Goal: Task Accomplishment & Management: Manage account settings

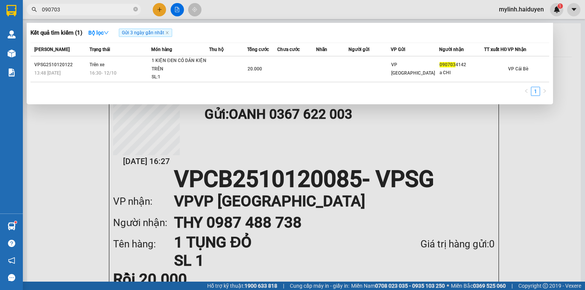
drag, startPoint x: 70, startPoint y: 8, endPoint x: 7, endPoint y: 21, distance: 64.6
click at [7, 21] on section "Kết quả [PERSON_NAME] ( 1 ) Bộ lọc Gửi 3 ngày gần nhất Mã ĐH Trạng thái Món hàn…" at bounding box center [292, 145] width 585 height 290
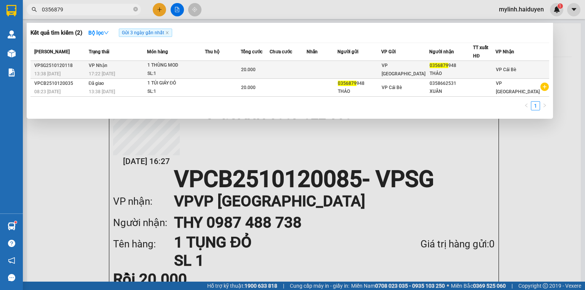
type input "0356879"
click at [337, 65] on td at bounding box center [322, 70] width 31 height 18
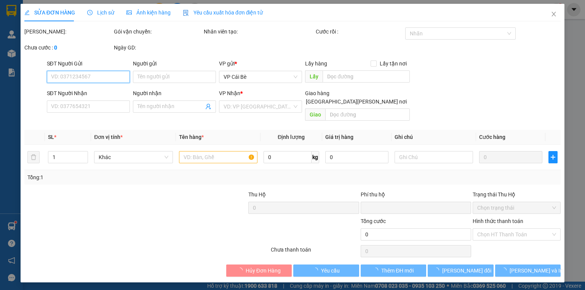
type input "0356879948"
type input "THẢO"
type input "0"
type input "20.000"
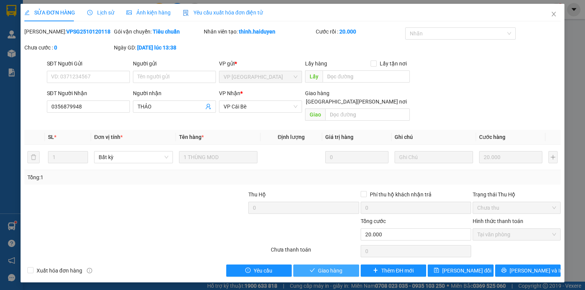
click at [336, 267] on span "Giao hàng" at bounding box center [330, 271] width 24 height 8
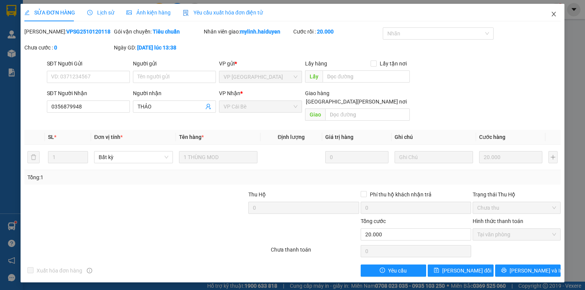
click at [550, 14] on span "Close" at bounding box center [553, 14] width 21 height 21
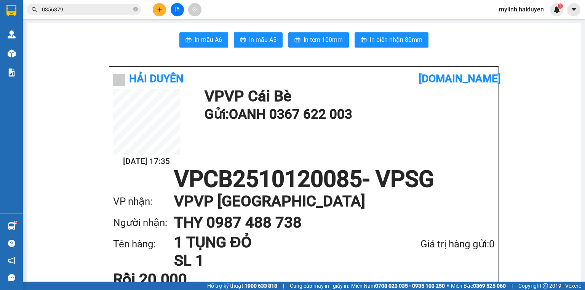
click at [160, 9] on icon "plus" at bounding box center [159, 9] width 5 height 5
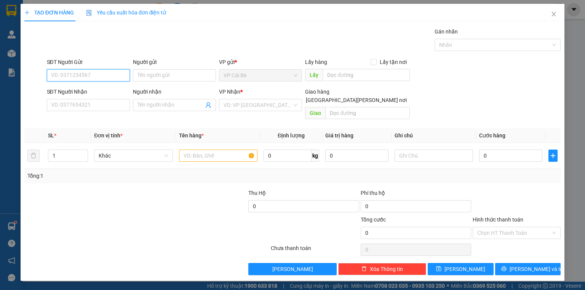
click at [65, 74] on input "SĐT Người Gửi" at bounding box center [88, 75] width 83 height 12
click at [64, 80] on input "SĐT Người Gửi" at bounding box center [88, 75] width 83 height 12
click at [67, 88] on div "0349053408 - VY" at bounding box center [88, 90] width 74 height 8
type input "0349053408"
type input "VY"
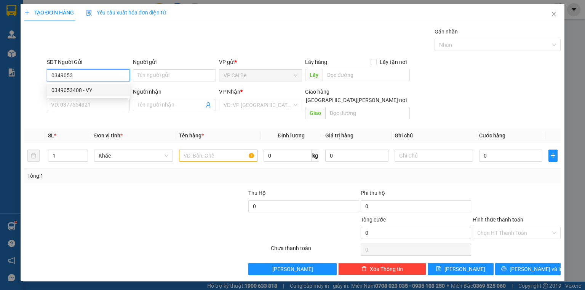
type input "0342792493"
type input "TRÂN"
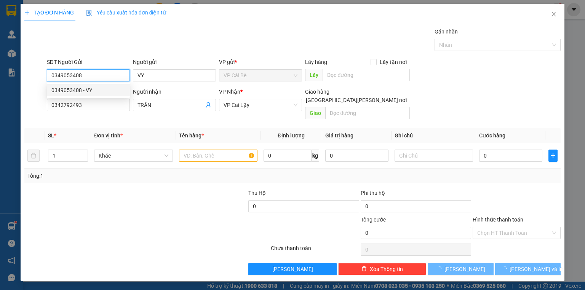
type input "10.000"
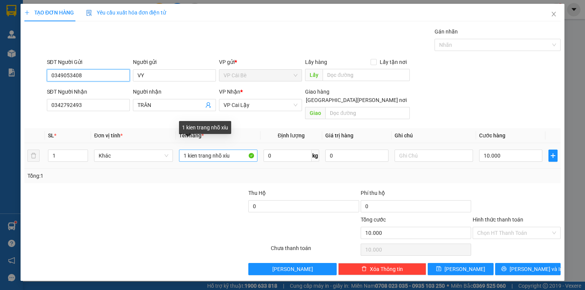
type input "0349053408"
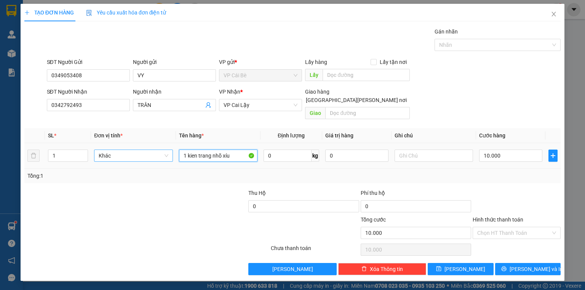
drag, startPoint x: 241, startPoint y: 147, endPoint x: 116, endPoint y: 146, distance: 125.0
click at [118, 146] on tr "1 Khác 1 kien trang nhõ xíu 0 kg 0 10.000" at bounding box center [292, 156] width 536 height 26
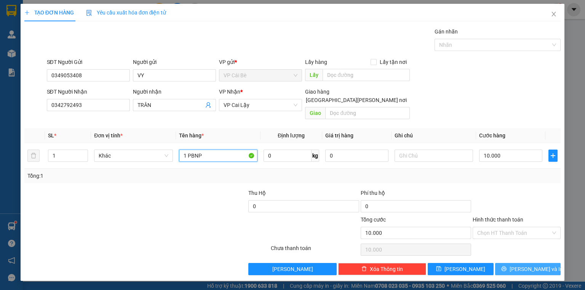
type input "1 PBNP"
click at [517, 263] on button "[PERSON_NAME] và In" at bounding box center [528, 269] width 66 height 12
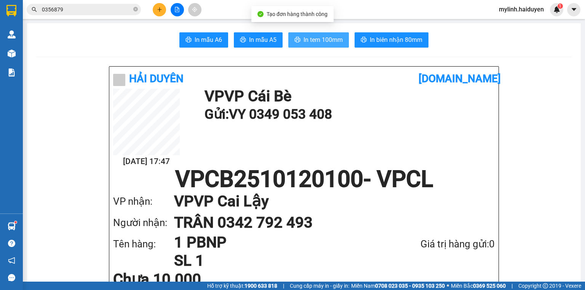
click at [319, 39] on span "In tem 100mm" at bounding box center [323, 40] width 39 height 10
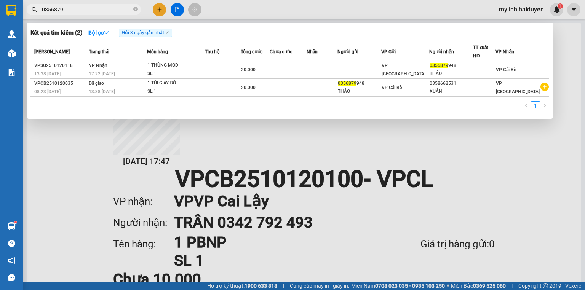
drag, startPoint x: 64, startPoint y: 8, endPoint x: 6, endPoint y: 23, distance: 59.8
click at [6, 23] on section "Kết quả tìm kiếm ( 2 ) Bộ lọc Gửi 3 ngày gần nhất Mã ĐH Trạng thái Món hàng Thu…" at bounding box center [292, 145] width 585 height 290
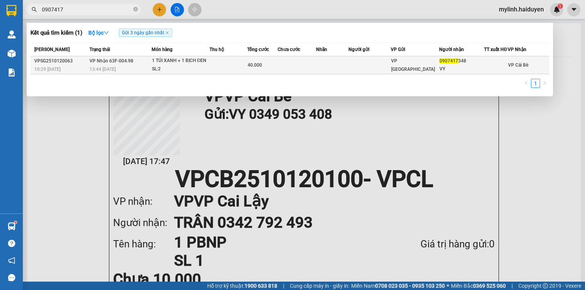
type input "0907417"
click at [391, 69] on td at bounding box center [370, 65] width 42 height 18
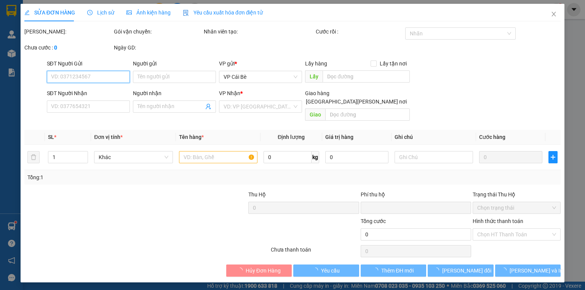
type input "0907417348"
type input "VY"
type input "0"
type input "40.000"
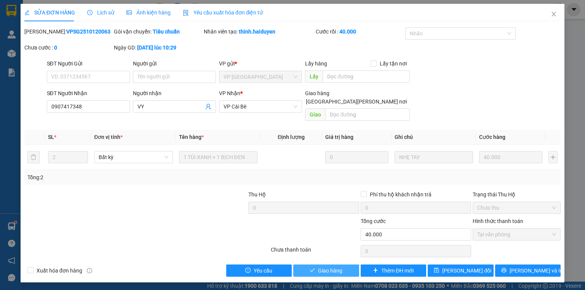
click at [325, 267] on span "Giao hàng" at bounding box center [330, 271] width 24 height 8
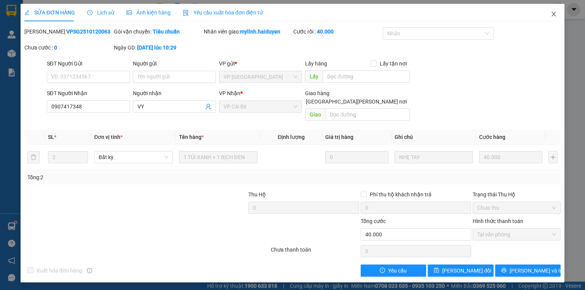
click at [556, 17] on icon "close" at bounding box center [554, 14] width 6 height 6
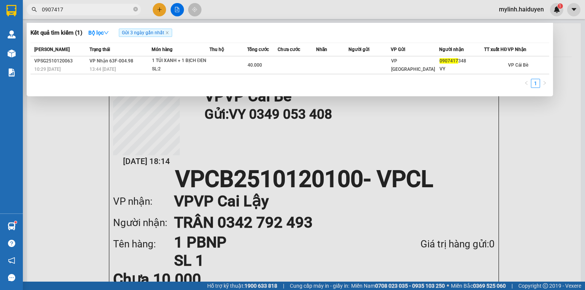
click at [135, 8] on icon "close-circle" at bounding box center [135, 9] width 5 height 5
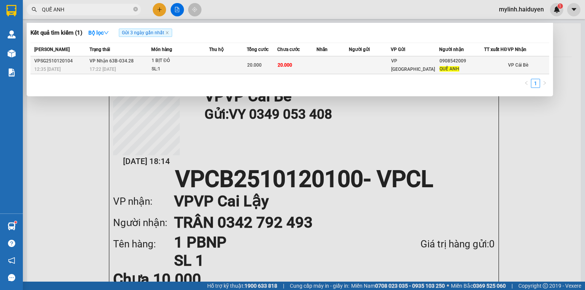
type input "QUẾ ANH"
click at [285, 74] on td "20.000" at bounding box center [296, 65] width 39 height 18
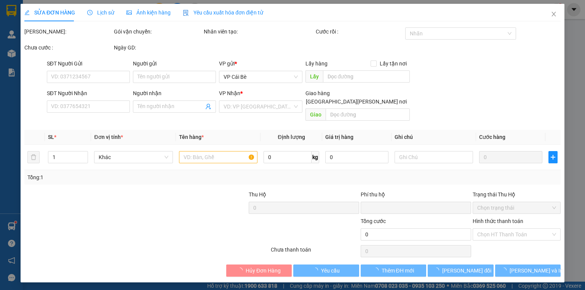
type input "0908542009"
type input "QUẾ ANH"
type input "0"
type input "20.000"
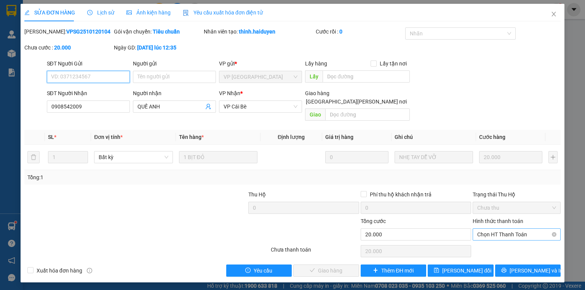
click at [518, 229] on span "Chọn HT Thanh Toán" at bounding box center [516, 234] width 79 height 11
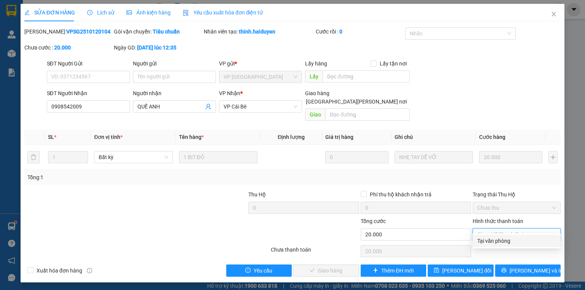
click at [509, 239] on div "Tại văn phòng" at bounding box center [516, 241] width 79 height 8
type input "0"
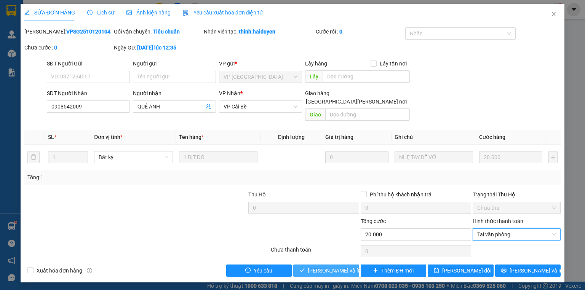
click at [327, 267] on span "Lưu và Giao hàng" at bounding box center [359, 271] width 103 height 8
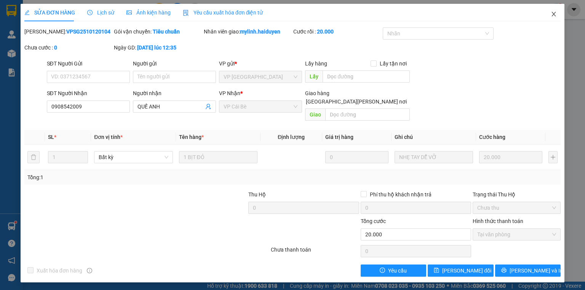
click at [551, 11] on icon "close" at bounding box center [554, 14] width 6 height 6
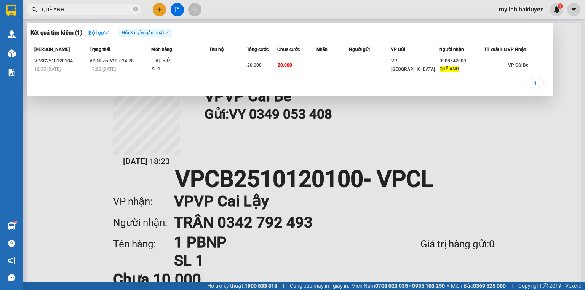
drag, startPoint x: 70, startPoint y: 10, endPoint x: 10, endPoint y: 16, distance: 60.1
click at [12, 16] on section "Kết quả tìm kiếm ( 1 ) Bộ lọc Gửi 3 ngày gần nhất Mã ĐH Trạng thái Món hàng Thu…" at bounding box center [292, 145] width 585 height 290
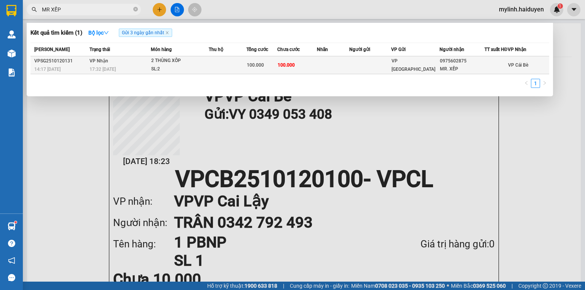
type input "MR XẾP"
click at [354, 62] on td at bounding box center [370, 65] width 42 height 18
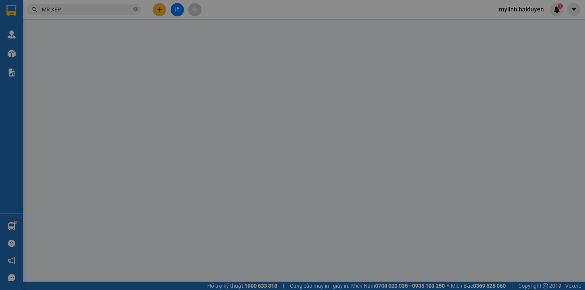
type input "0975602875"
type input "MR. XẾP"
type input "0"
type input "100.000"
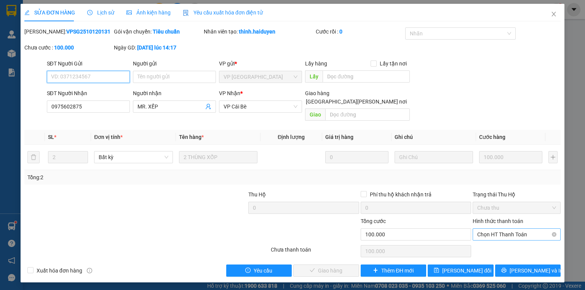
click at [498, 229] on span "Chọn HT Thanh Toán" at bounding box center [516, 234] width 79 height 11
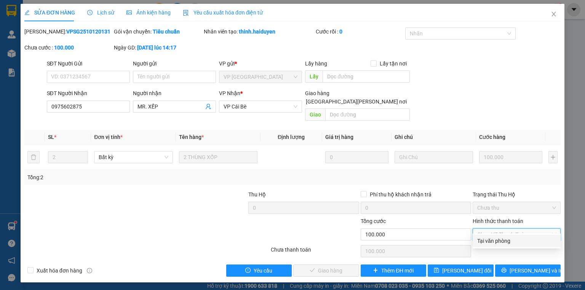
drag, startPoint x: 496, startPoint y: 239, endPoint x: 420, endPoint y: 251, distance: 77.1
click at [495, 240] on div "Tại văn phòng" at bounding box center [516, 241] width 79 height 8
type input "0"
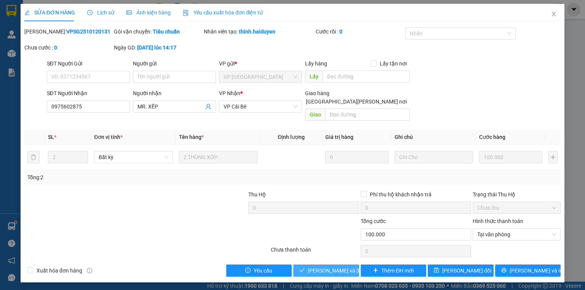
click at [344, 267] on span "Lưu và Giao hàng" at bounding box center [359, 271] width 103 height 8
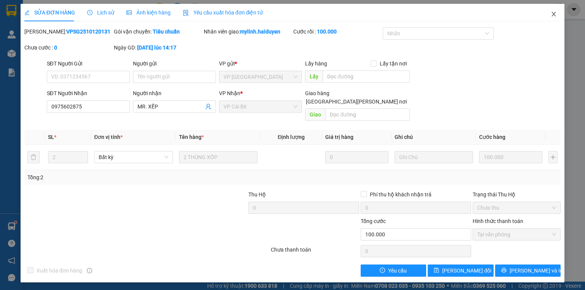
click at [552, 14] on icon "close" at bounding box center [554, 14] width 6 height 6
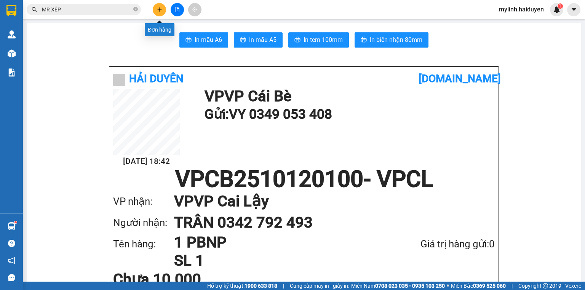
click at [160, 7] on icon "plus" at bounding box center [159, 9] width 5 height 5
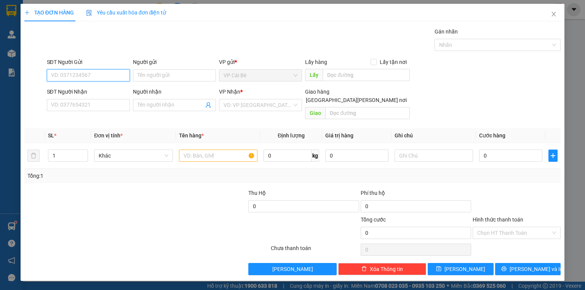
drag, startPoint x: 82, startPoint y: 75, endPoint x: 85, endPoint y: 69, distance: 6.0
click at [85, 69] on input "SĐT Người Gửi" at bounding box center [88, 75] width 83 height 12
type input "0916294534"
click at [94, 92] on div "0916294534 - ĐỨC" at bounding box center [94, 90] width 86 height 8
type input "ĐỨC"
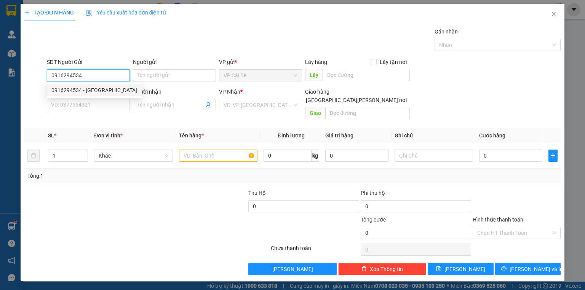
type input "0916294534"
type input "ĐỨC"
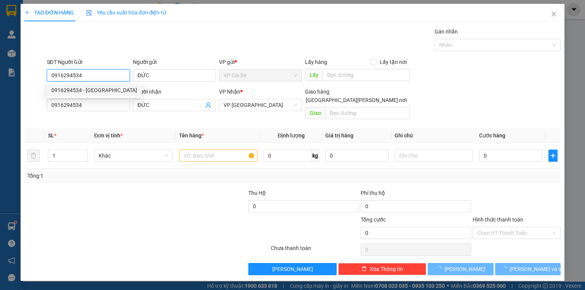
type input "20.000"
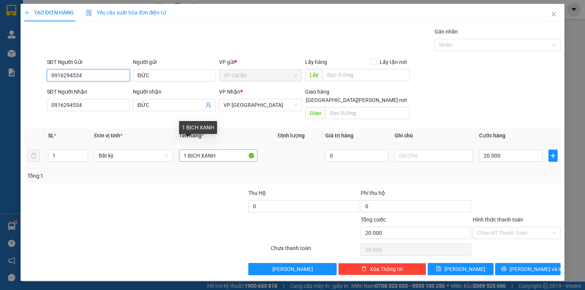
type input "0916294534"
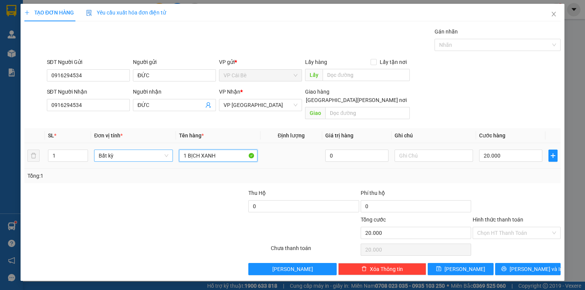
drag, startPoint x: 222, startPoint y: 147, endPoint x: 157, endPoint y: 152, distance: 64.9
click at [157, 152] on tr "1 Bất kỳ 1 BỊCH XANH 0 20.000" at bounding box center [292, 156] width 536 height 26
type input "1 KIỆN ĐEN"
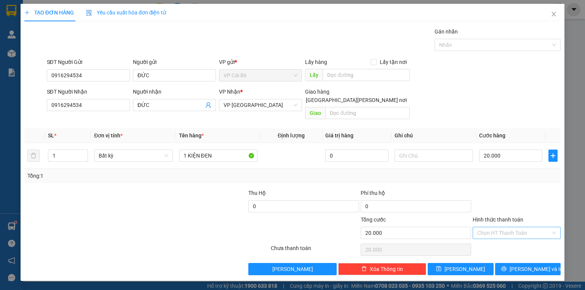
click at [499, 227] on input "Hình thức thanh toán" at bounding box center [514, 232] width 74 height 11
click at [498, 243] on div "Tại văn phòng" at bounding box center [516, 239] width 79 height 8
type input "0"
click at [507, 263] on button "Lưu và In" at bounding box center [528, 269] width 66 height 12
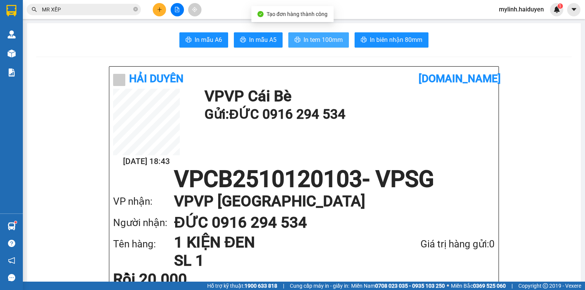
click at [319, 40] on span "In tem 100mm" at bounding box center [323, 40] width 39 height 10
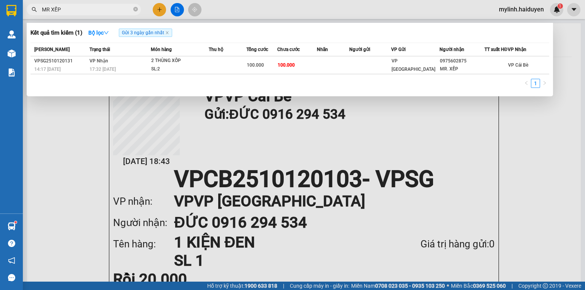
drag, startPoint x: 64, startPoint y: 11, endPoint x: 16, endPoint y: 10, distance: 47.6
click at [16, 10] on section "Kết quả tìm kiếm ( 1 ) Bộ lọc Gửi 3 ngày gần nhất Mã ĐH Trạng thái Món hàng Thu…" at bounding box center [292, 145] width 585 height 290
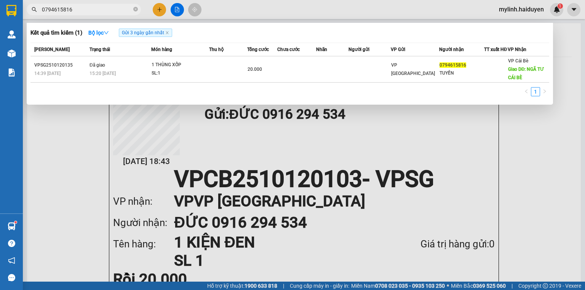
type input "0794615816"
click at [136, 9] on icon "close-circle" at bounding box center [135, 9] width 5 height 5
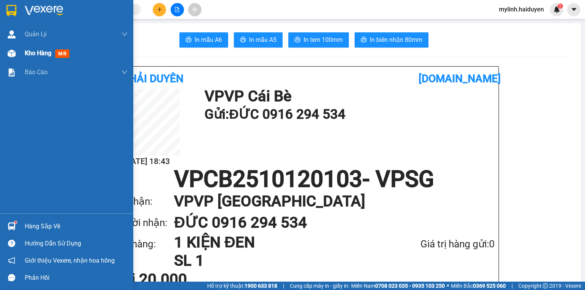
click at [14, 54] on img at bounding box center [12, 54] width 8 height 8
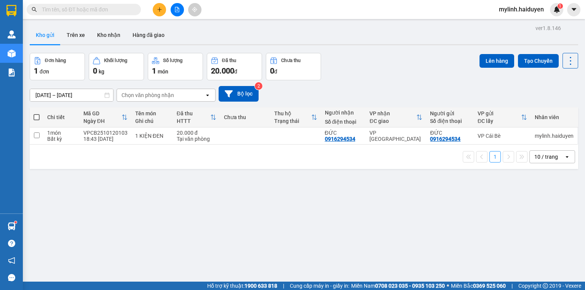
click at [99, 10] on input "text" at bounding box center [87, 9] width 90 height 8
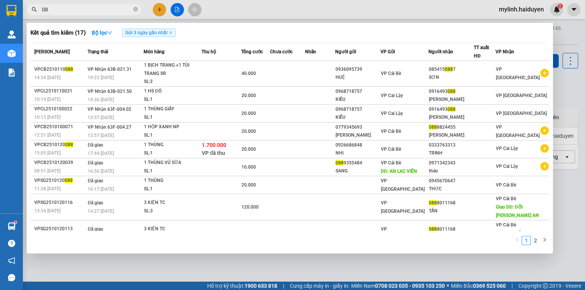
type input "0"
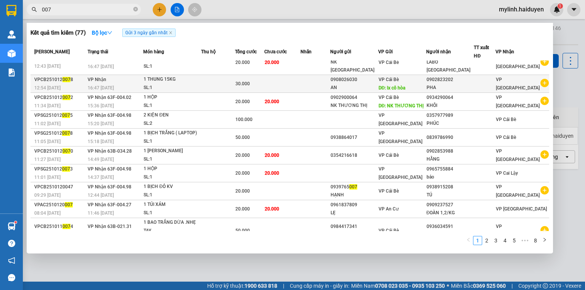
scroll to position [22, 0]
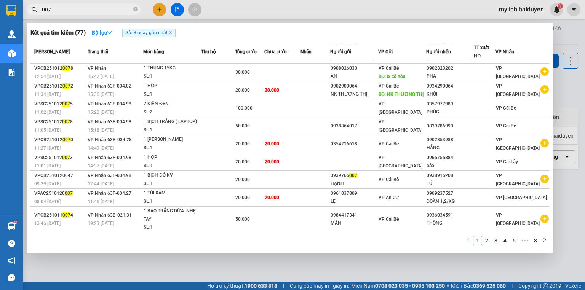
drag, startPoint x: 61, startPoint y: 10, endPoint x: 8, endPoint y: 8, distance: 53.4
click at [8, 8] on section "Kết quả tìm kiếm ( 77 ) Bộ lọc Gửi 3 ngày gần nhất Mã ĐH Trạng thái Món hàng Th…" at bounding box center [292, 145] width 585 height 290
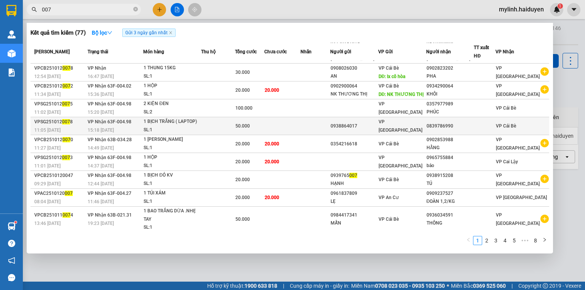
scroll to position [0, 0]
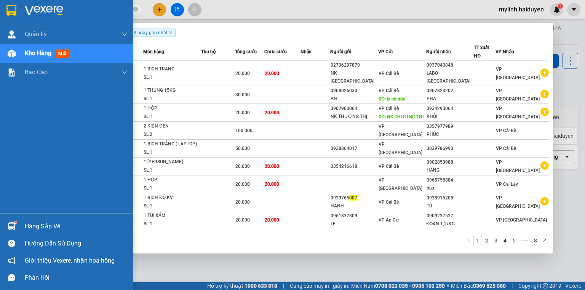
type input "007"
click at [9, 223] on img at bounding box center [12, 227] width 8 height 8
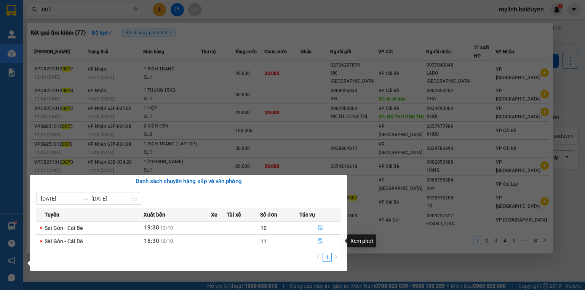
click at [320, 241] on icon "file-done" at bounding box center [320, 241] width 5 height 5
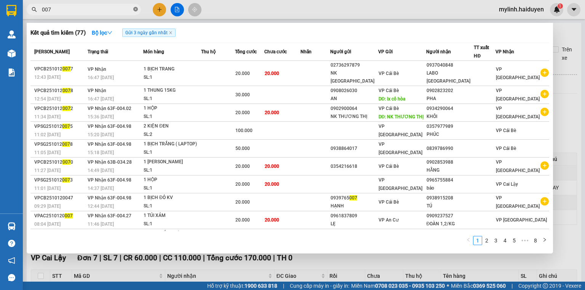
click at [134, 7] on icon "close-circle" at bounding box center [135, 9] width 5 height 5
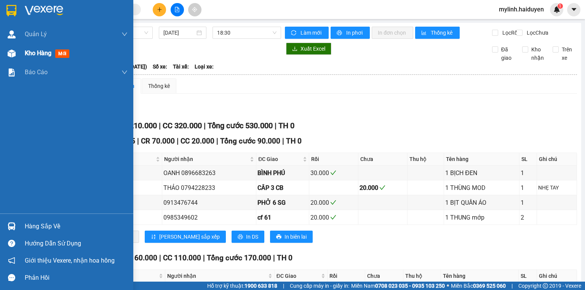
click at [17, 56] on div at bounding box center [11, 53] width 13 height 13
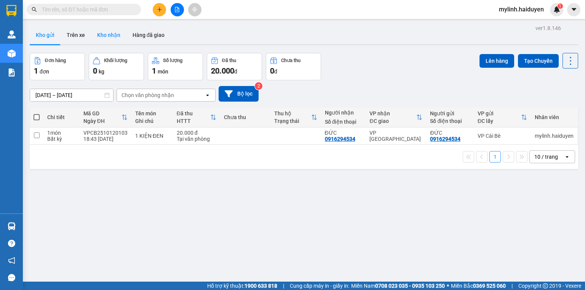
click at [104, 35] on button "Kho nhận" at bounding box center [108, 35] width 35 height 18
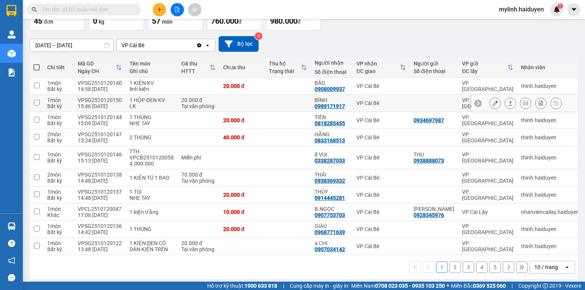
scroll to position [53, 0]
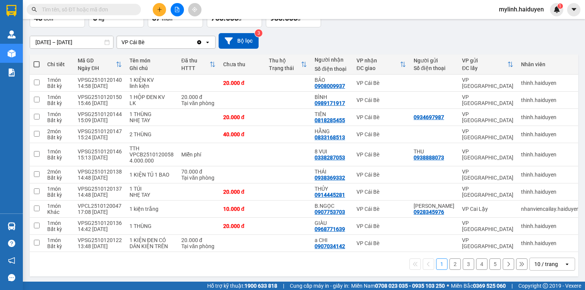
click at [450, 264] on button "2" at bounding box center [455, 264] width 11 height 11
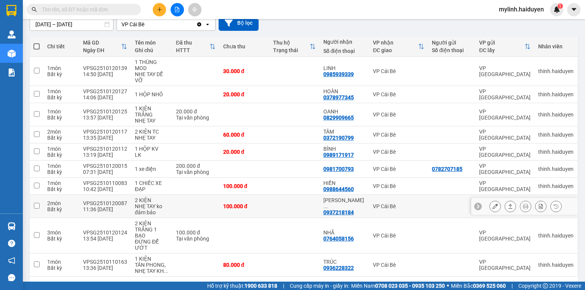
scroll to position [83, 0]
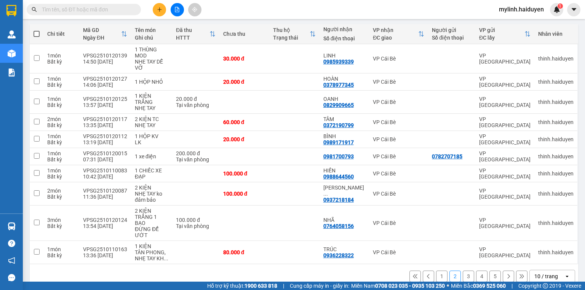
click at [463, 271] on button "3" at bounding box center [468, 276] width 11 height 11
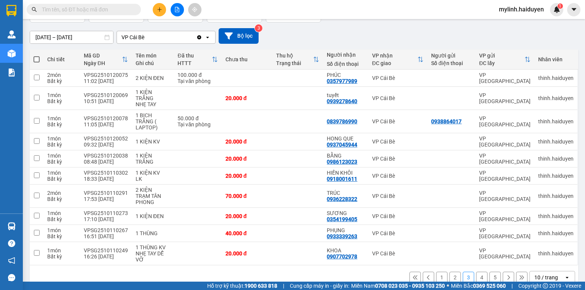
scroll to position [59, 0]
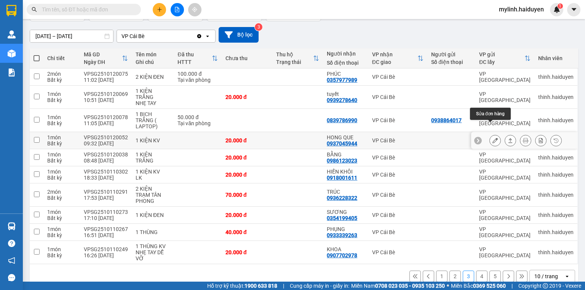
click at [490, 134] on button at bounding box center [495, 140] width 11 height 13
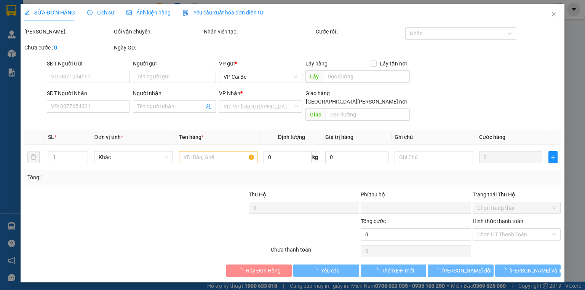
type input "0937045944"
type input "HONG QUE"
type input "0"
type input "20.000"
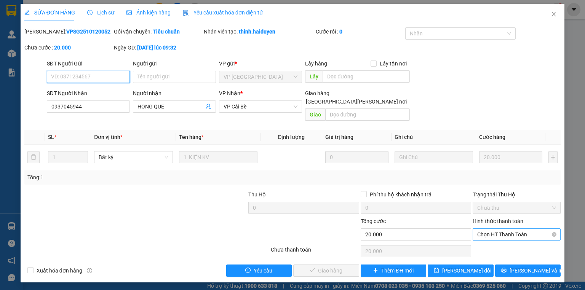
click at [503, 229] on span "Chọn HT Thanh Toán" at bounding box center [516, 234] width 79 height 11
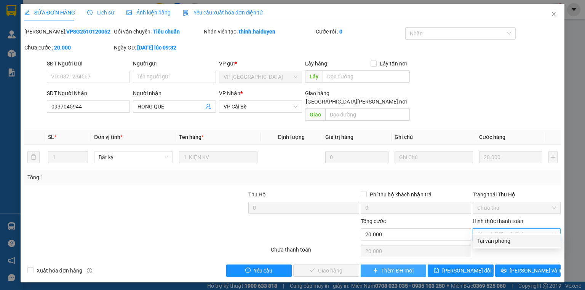
drag, startPoint x: 501, startPoint y: 239, endPoint x: 369, endPoint y: 265, distance: 134.7
click at [498, 240] on div "Tại văn phòng" at bounding box center [516, 241] width 79 height 8
type input "0"
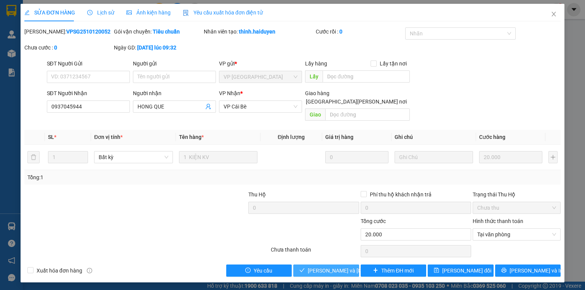
click at [332, 267] on span "Lưu và Giao hàng" at bounding box center [359, 271] width 103 height 8
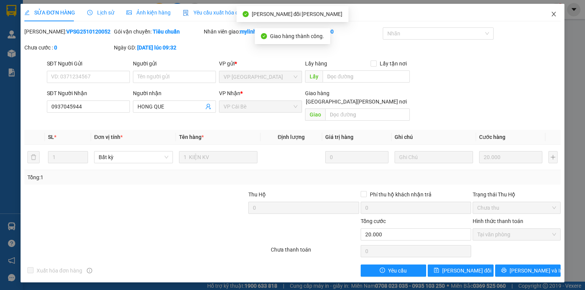
click at [554, 12] on icon "close" at bounding box center [554, 14] width 6 height 6
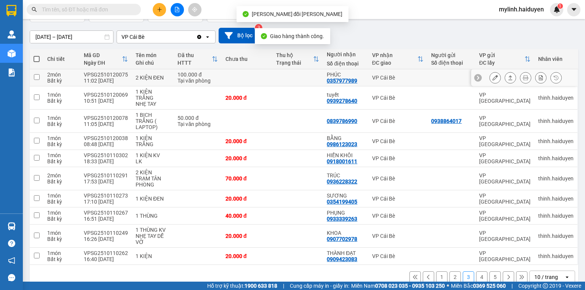
scroll to position [59, 0]
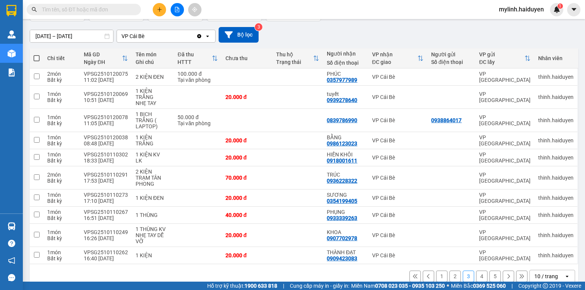
click at [478, 271] on button "4" at bounding box center [481, 276] width 11 height 11
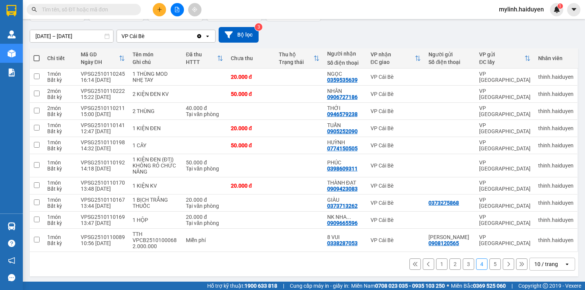
click at [491, 263] on button "5" at bounding box center [495, 264] width 11 height 11
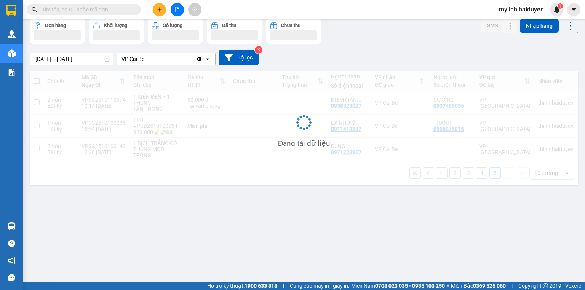
scroll to position [35, 0]
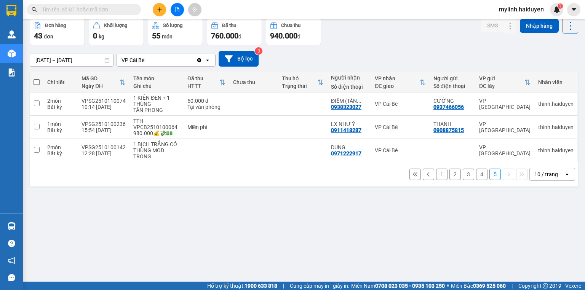
click at [437, 176] on button "1" at bounding box center [441, 174] width 11 height 11
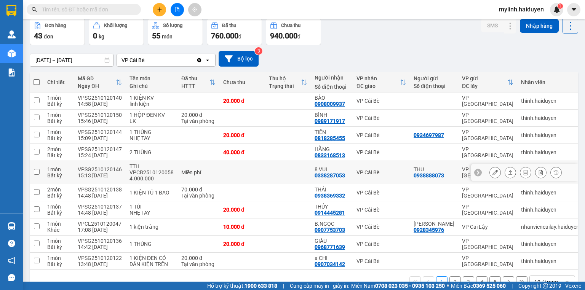
scroll to position [53, 0]
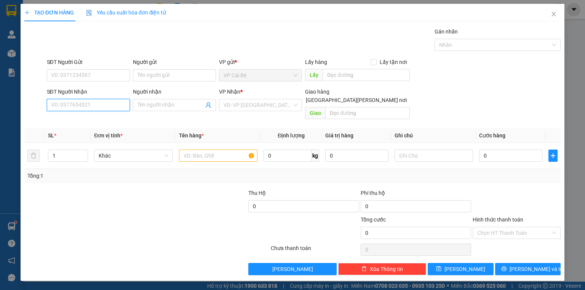
click at [91, 109] on input "SĐT Người Nhận" at bounding box center [88, 105] width 83 height 12
type input "0933253369"
click at [160, 107] on input "Người nhận" at bounding box center [171, 105] width 66 height 8
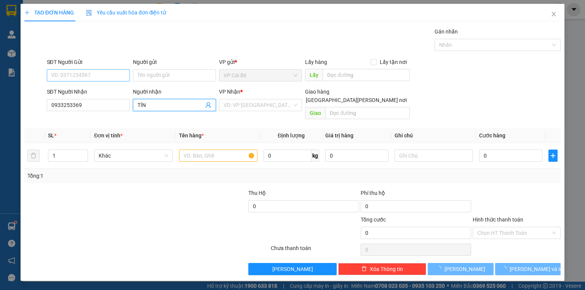
type input "TÍN"
click at [69, 72] on input "SĐT Người Gửi" at bounding box center [88, 75] width 83 height 12
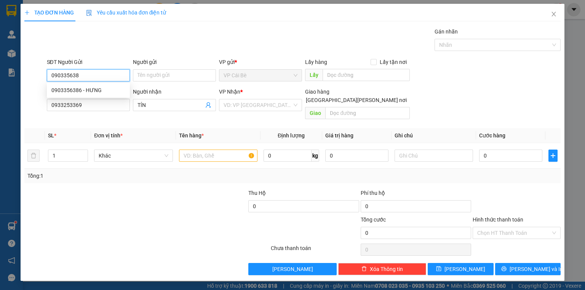
type input "0903356386"
click at [83, 90] on div "0903356386 - HƯNG" at bounding box center [88, 90] width 74 height 8
type input "HƯNG"
type input "70.000"
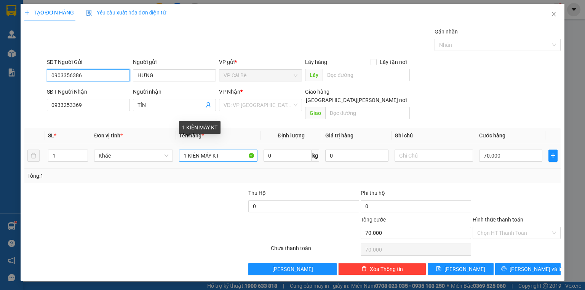
type input "0903356386"
drag, startPoint x: 230, startPoint y: 145, endPoint x: 170, endPoint y: 154, distance: 60.4
click at [170, 154] on tr "1 Khác 1 KIÊN MÁY KT 0 kg 0 70.000" at bounding box center [292, 156] width 536 height 26
click at [222, 150] on input "1 KIÊN MÁY KT" at bounding box center [218, 156] width 78 height 12
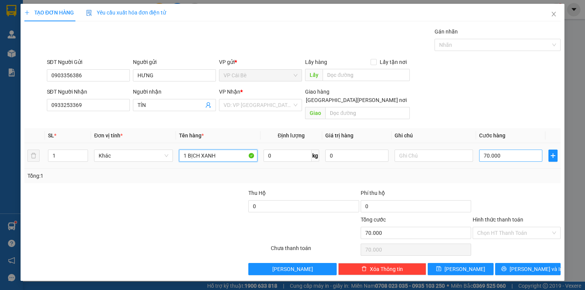
type input "1 BỊCH XANH"
click at [508, 152] on input "70.000" at bounding box center [510, 156] width 63 height 12
type input "2"
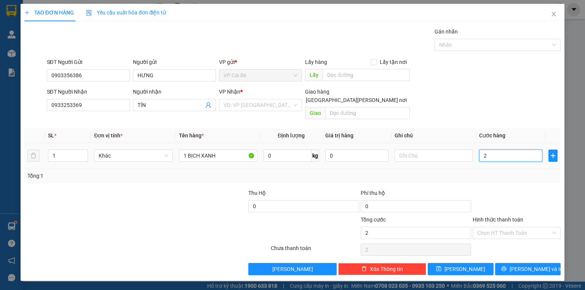
type input "20"
type input "20.000"
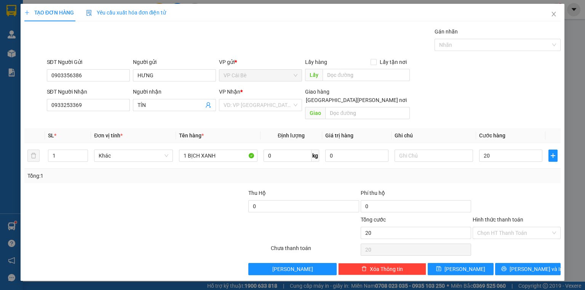
type input "20.000"
click at [493, 177] on div "Transit Pickup Surcharge Ids Transit Deliver Surcharge Ids Transit Deliver Surc…" at bounding box center [292, 151] width 536 height 248
click at [526, 228] on input "Hình thức thanh toán" at bounding box center [514, 232] width 74 height 11
click at [524, 241] on div "Tại văn phòng" at bounding box center [516, 239] width 79 height 8
type input "0"
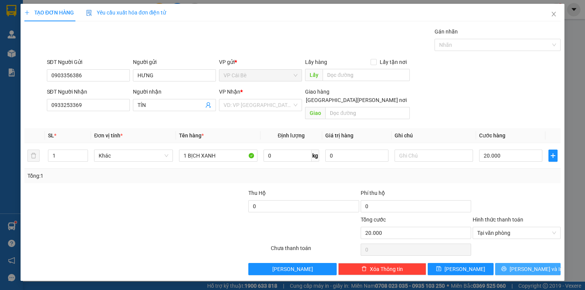
click at [524, 265] on span "[PERSON_NAME] và In" at bounding box center [536, 269] width 53 height 8
click at [258, 102] on input "search" at bounding box center [258, 104] width 69 height 11
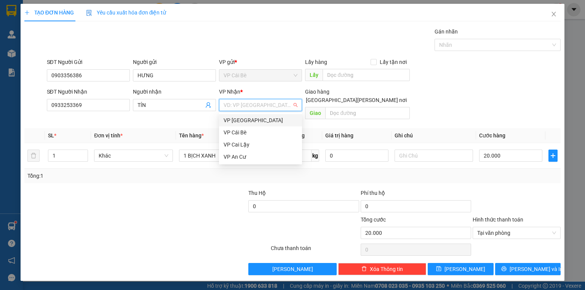
click at [255, 124] on div "VP [GEOGRAPHIC_DATA]" at bounding box center [261, 120] width 74 height 8
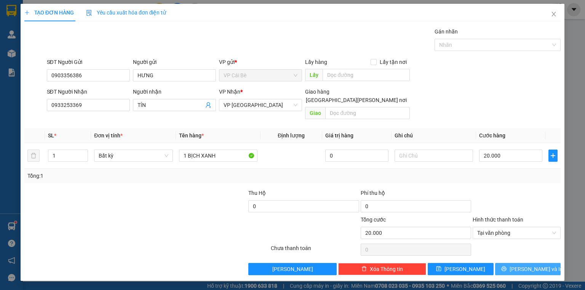
click at [530, 265] on span "[PERSON_NAME] và In" at bounding box center [536, 269] width 53 height 8
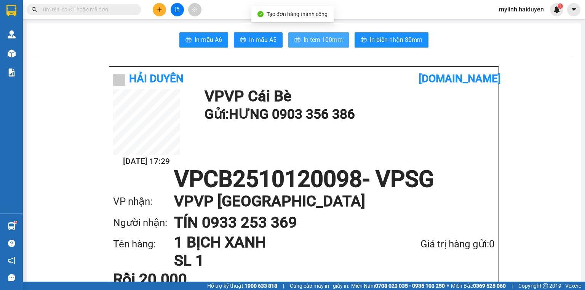
click at [304, 41] on span "In tem 100mm" at bounding box center [323, 40] width 39 height 10
click at [77, 9] on input "text" at bounding box center [87, 9] width 90 height 8
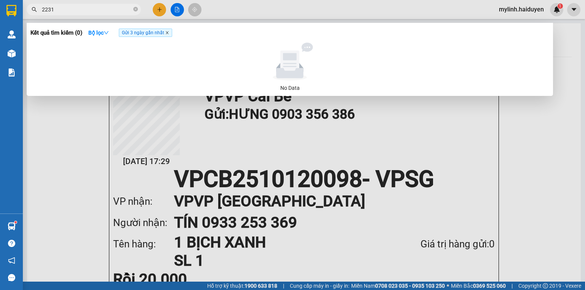
click at [168, 33] on icon "close" at bounding box center [167, 33] width 3 height 3
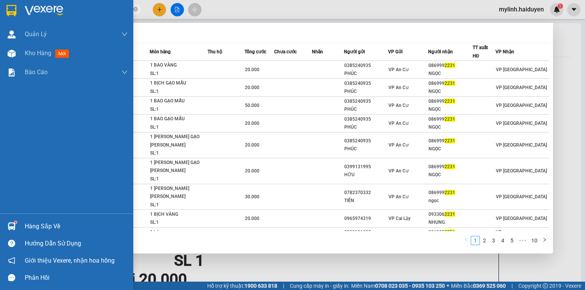
drag, startPoint x: 77, startPoint y: 11, endPoint x: 21, endPoint y: 9, distance: 55.3
click at [21, 9] on section "Kết quả tìm kiếm ( 91 ) Bộ lọc Mã ĐH Trạng thái Món hàng Thu hộ Tổng cước Chưa …" at bounding box center [292, 145] width 585 height 290
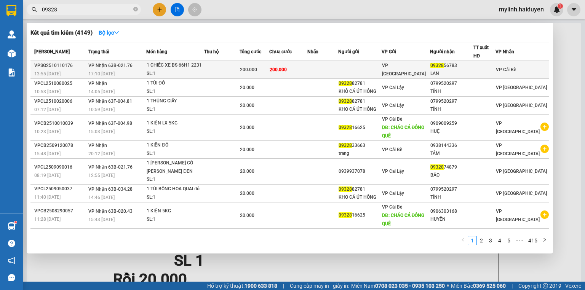
type input "09328"
click at [338, 69] on td at bounding box center [322, 70] width 31 height 18
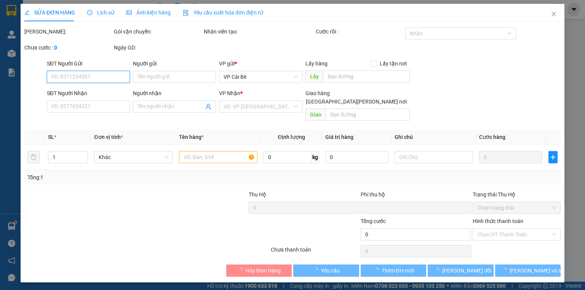
type input "0932856783"
type input "LAN"
type input "0"
type input "200.000"
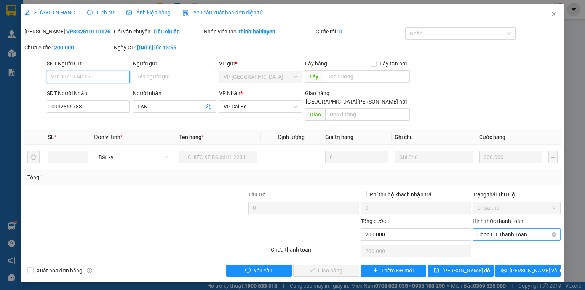
click at [489, 229] on span "Chọn HT Thanh Toán" at bounding box center [516, 234] width 79 height 11
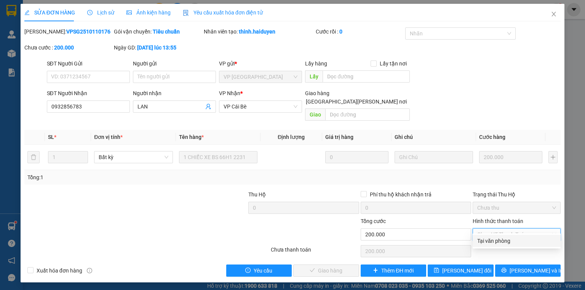
click at [492, 242] on div "Tại văn phòng" at bounding box center [516, 241] width 79 height 8
type input "0"
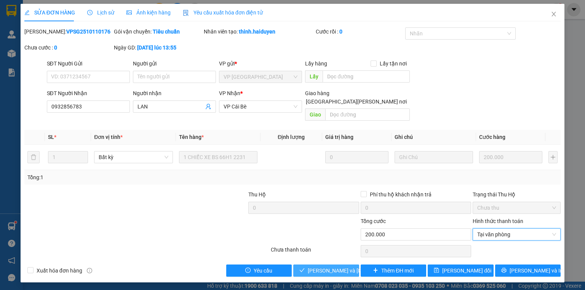
click at [339, 267] on span "[PERSON_NAME] và [PERSON_NAME] hàng" at bounding box center [359, 271] width 103 height 8
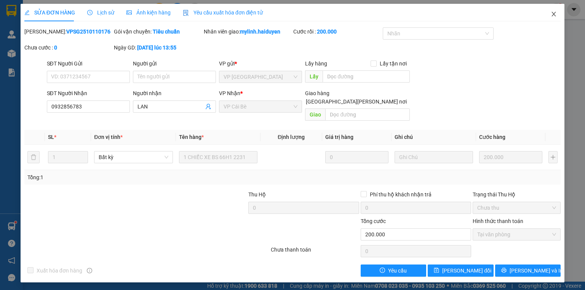
click at [552, 13] on icon "close" at bounding box center [554, 14] width 6 height 6
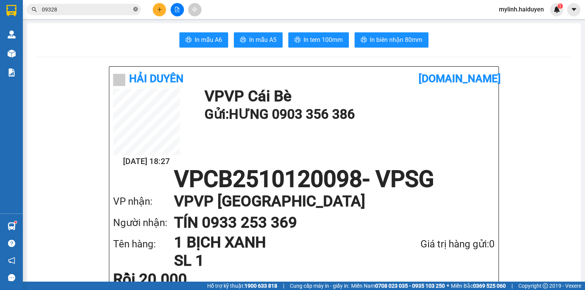
click at [134, 8] on icon "close-circle" at bounding box center [135, 9] width 5 height 5
click at [94, 12] on input "text" at bounding box center [87, 9] width 90 height 8
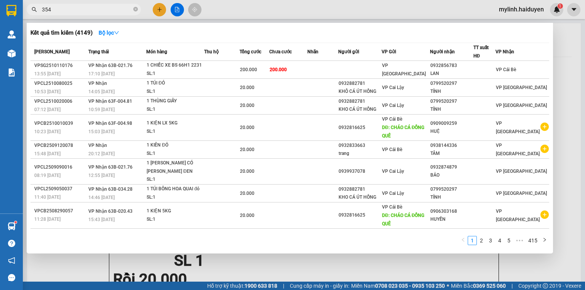
type input "3543"
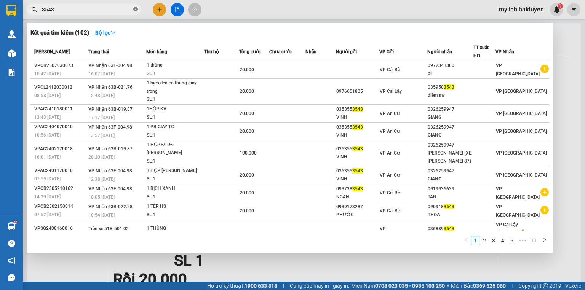
click at [137, 9] on icon "close-circle" at bounding box center [135, 9] width 5 height 5
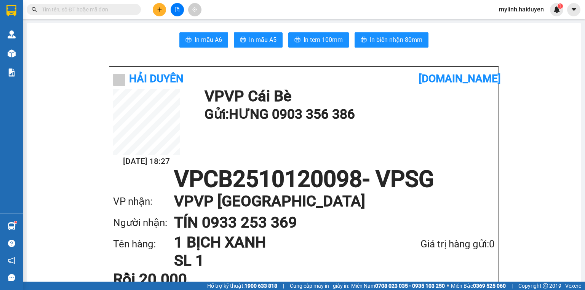
click at [95, 9] on input "text" at bounding box center [87, 9] width 90 height 8
click at [75, 10] on input "text" at bounding box center [87, 9] width 90 height 8
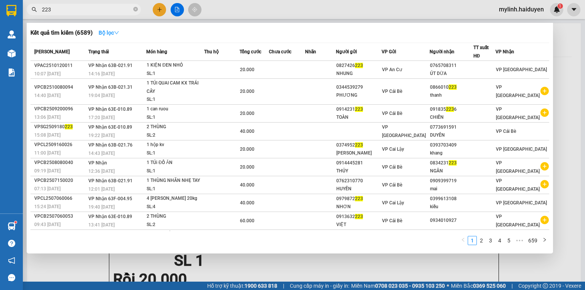
type input "223"
click at [119, 32] on icon "down" at bounding box center [116, 32] width 5 height 3
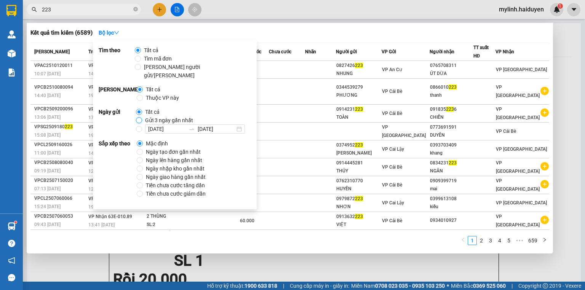
click at [136, 117] on input "Gửi 3 ngày gần nhất" at bounding box center [139, 120] width 6 height 6
radio input "true"
radio input "false"
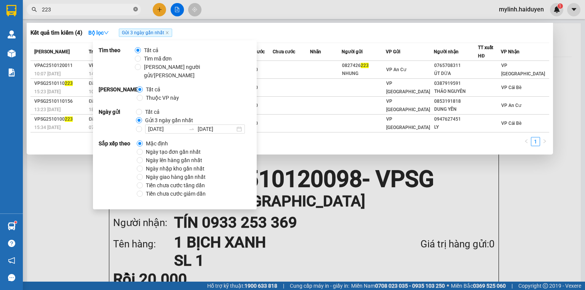
click at [135, 10] on icon "close-circle" at bounding box center [135, 9] width 5 height 5
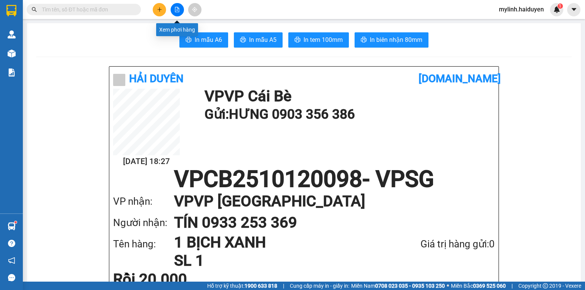
click at [177, 13] on button at bounding box center [177, 9] width 13 height 13
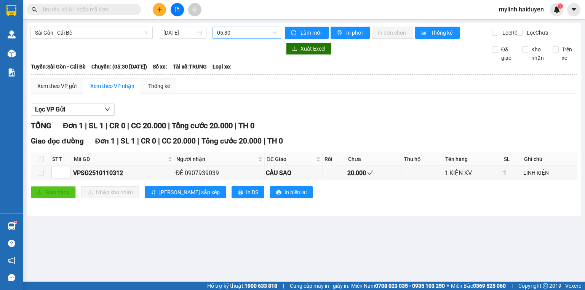
click at [221, 30] on span "05:30" at bounding box center [247, 32] width 60 height 11
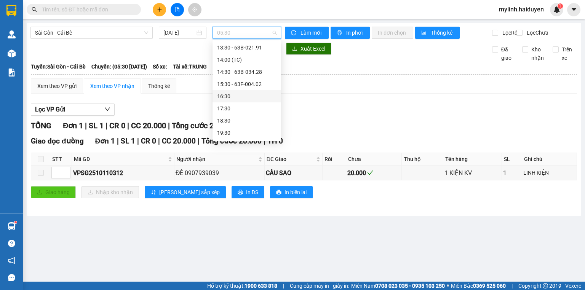
scroll to position [146, 0]
click at [228, 84] on div "16:30" at bounding box center [246, 84] width 59 height 8
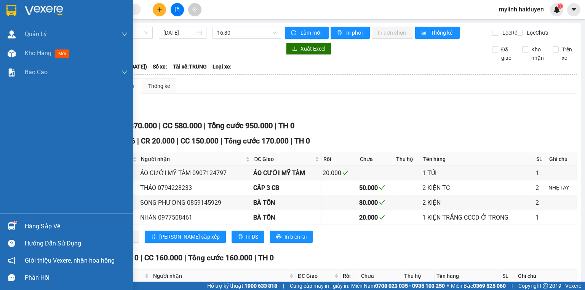
click at [10, 225] on img at bounding box center [12, 227] width 8 height 8
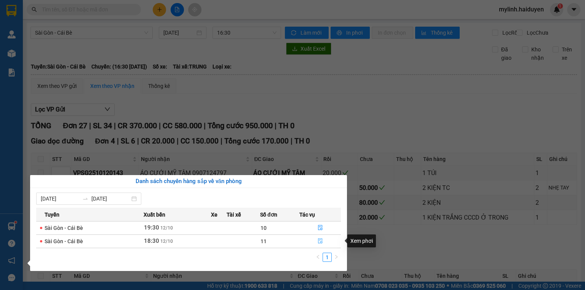
click at [319, 241] on icon "file-done" at bounding box center [320, 241] width 5 height 5
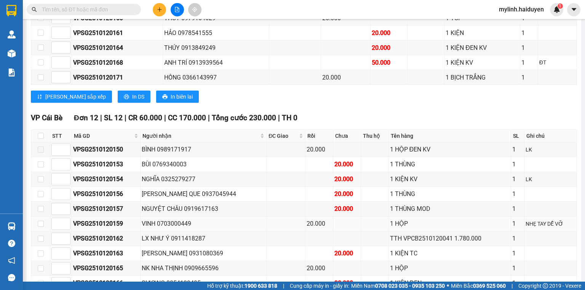
scroll to position [305, 0]
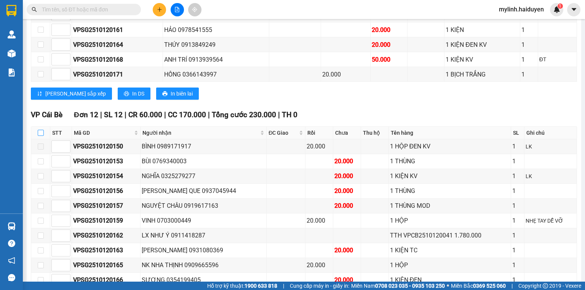
click at [42, 135] on input "checkbox" at bounding box center [41, 133] width 6 height 6
checkbox input "true"
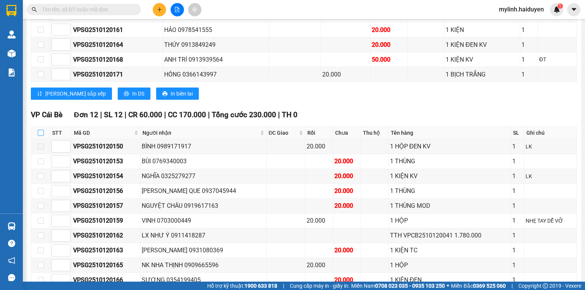
checkbox input "true"
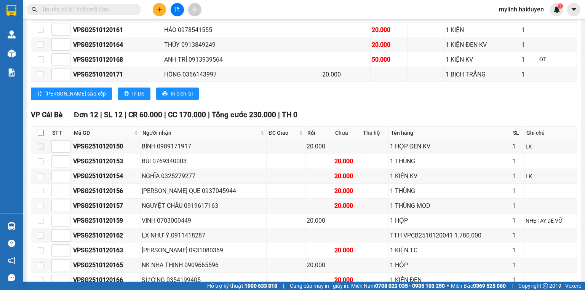
checkbox input "true"
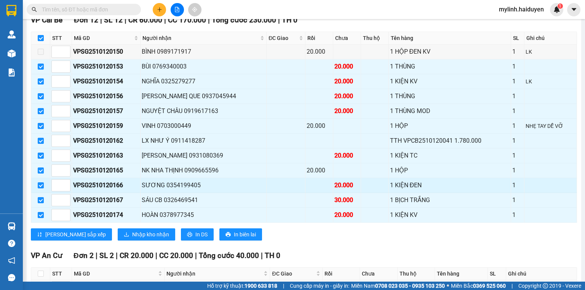
scroll to position [405, 0]
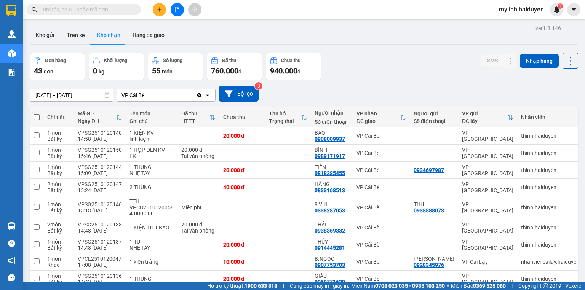
scroll to position [53, 0]
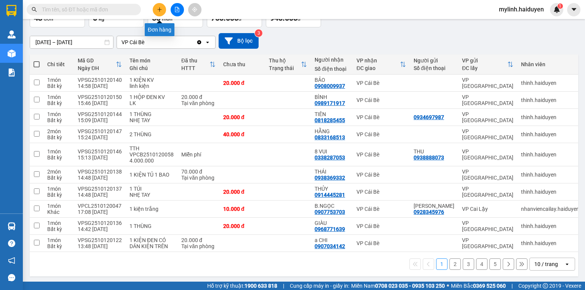
click at [160, 8] on icon "plus" at bounding box center [159, 9] width 0 height 4
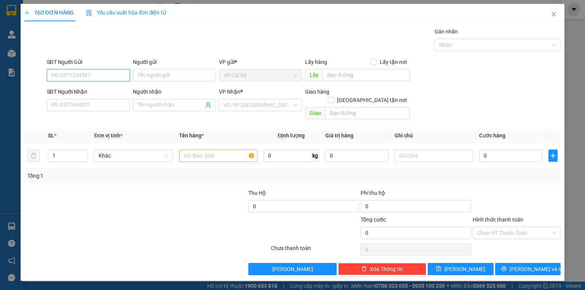
click at [108, 74] on input "SĐT Người Gửi" at bounding box center [88, 75] width 83 height 12
type input "441"
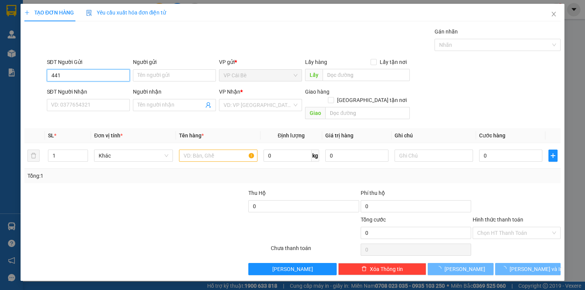
click at [88, 78] on input "441" at bounding box center [88, 75] width 83 height 12
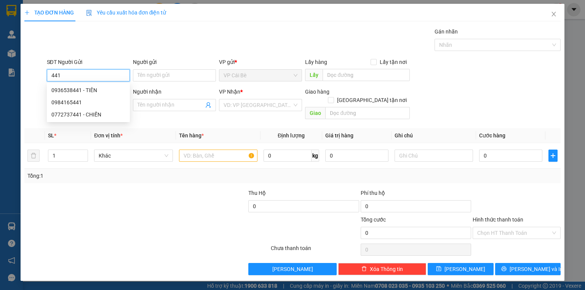
drag, startPoint x: 64, startPoint y: 77, endPoint x: 34, endPoint y: 75, distance: 30.2
click at [34, 75] on div "SĐT Người Gửi 441 Người gửi Tên người gửi VP gửi * VP Cái Bè Lấy hàng Lấy tận n…" at bounding box center [293, 71] width 538 height 27
click at [70, 76] on input "SĐT Người Gửi" at bounding box center [88, 75] width 83 height 12
click at [88, 90] on div "0902849979 - diệu" at bounding box center [88, 90] width 75 height 8
type input "0902849979"
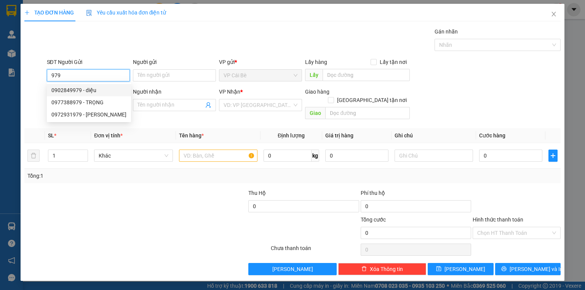
type input "diệu"
type input "0932062441"
type input "TÈO"
type input "70.000"
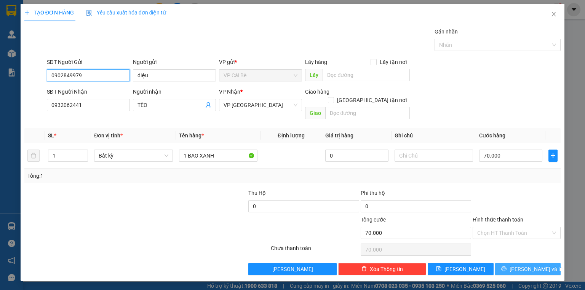
type input "0902849979"
drag, startPoint x: 524, startPoint y: 259, endPoint x: 472, endPoint y: 253, distance: 51.8
click at [523, 265] on span "Lưu và In" at bounding box center [536, 269] width 53 height 8
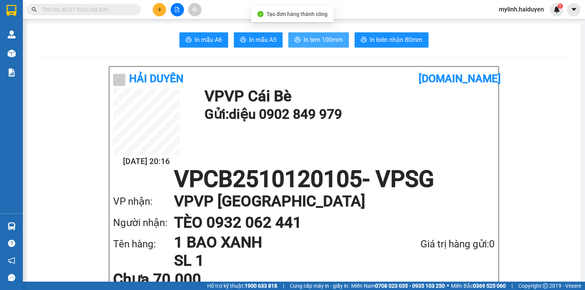
click at [326, 37] on span "In tem 100mm" at bounding box center [323, 40] width 39 height 10
click at [90, 9] on input "text" at bounding box center [87, 9] width 90 height 8
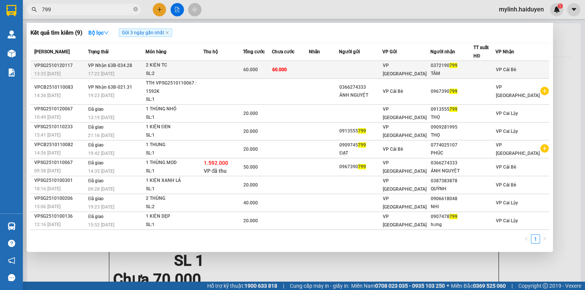
type input "799"
click at [280, 66] on td "60.000" at bounding box center [290, 70] width 37 height 18
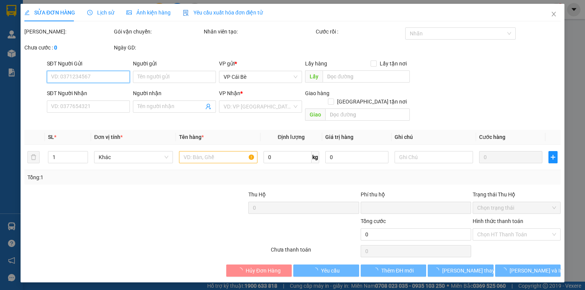
type input "0372190799"
type input "TÂM"
type input "0"
type input "60.000"
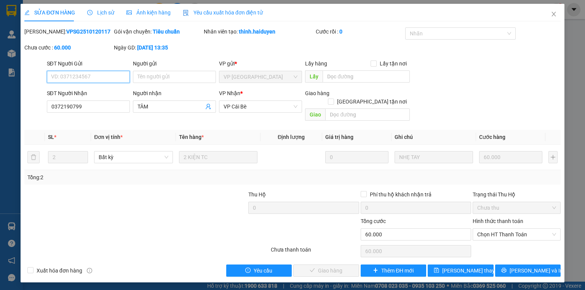
drag, startPoint x: 489, startPoint y: 229, endPoint x: 492, endPoint y: 233, distance: 4.9
click at [490, 229] on span "Chọn HT Thanh Toán" at bounding box center [516, 234] width 79 height 11
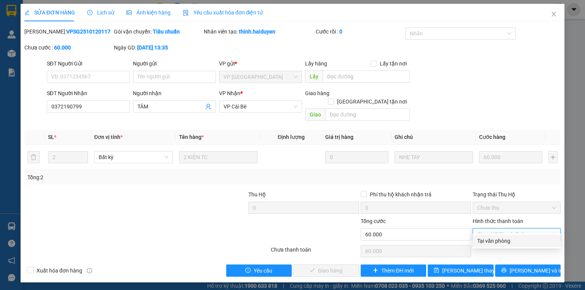
drag, startPoint x: 496, startPoint y: 241, endPoint x: 418, endPoint y: 254, distance: 79.5
click at [496, 242] on div "Tại văn phòng" at bounding box center [516, 241] width 79 height 8
type input "0"
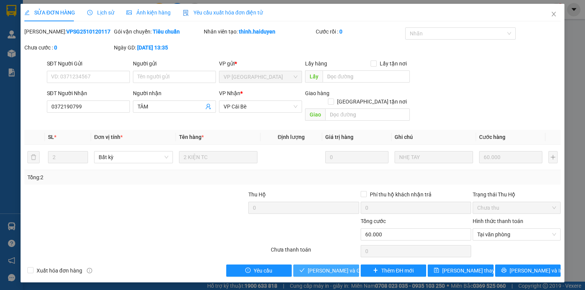
click at [352, 265] on button "Lưu và Giao hàng" at bounding box center [326, 271] width 66 height 12
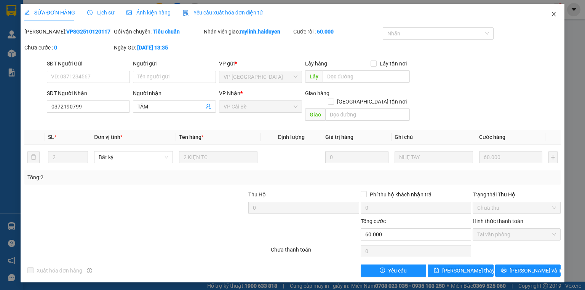
click at [558, 10] on span "Close" at bounding box center [553, 14] width 21 height 21
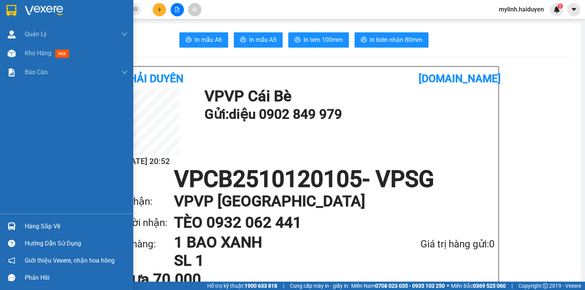
click at [11, 229] on img at bounding box center [12, 227] width 8 height 8
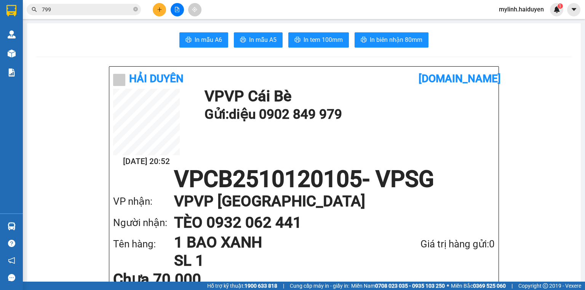
click at [292, 138] on section "Kết quả tìm kiếm ( 9 ) Bộ lọc Gửi 3 ngày gần nhất Mã ĐH Trạng thái Món hàng Thu…" at bounding box center [292, 145] width 585 height 290
click at [160, 5] on button at bounding box center [159, 9] width 13 height 13
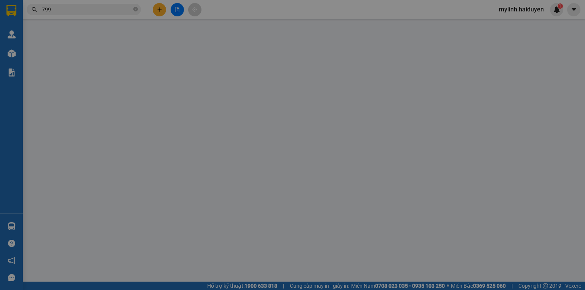
click at [160, 5] on div "Yêu cầu xuất hóa đơn điện tử" at bounding box center [126, 13] width 80 height 18
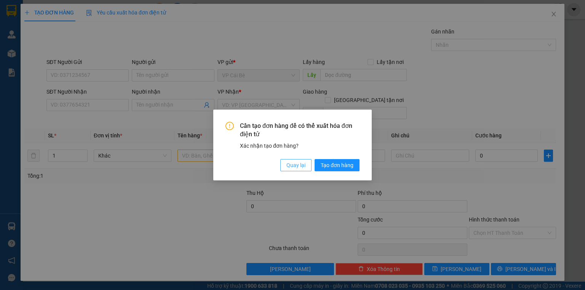
drag, startPoint x: 304, startPoint y: 167, endPoint x: 202, endPoint y: 128, distance: 108.9
click at [301, 166] on span "Quay lại" at bounding box center [296, 165] width 19 height 8
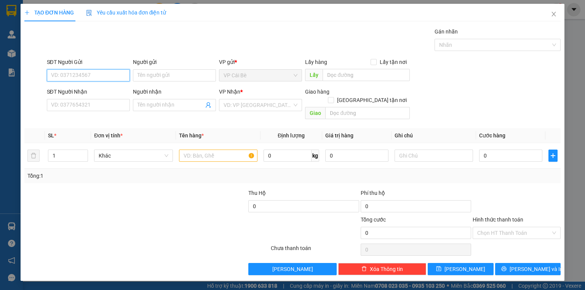
click at [106, 77] on input "SĐT Người Gửi" at bounding box center [88, 75] width 83 height 12
click at [96, 90] on div "0901665578 - TÚ" at bounding box center [88, 90] width 74 height 8
type input "0901665578"
type input "TÚ"
type input "0965343539"
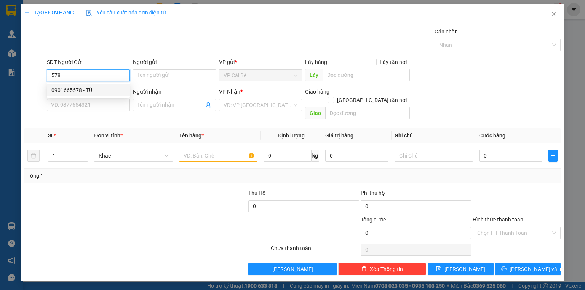
type input "SANG"
type input "20.000"
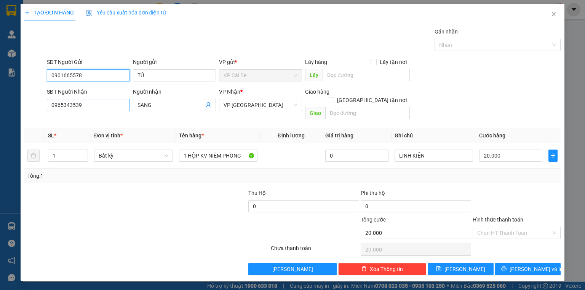
type input "0901665578"
drag, startPoint x: 86, startPoint y: 104, endPoint x: 0, endPoint y: 114, distance: 87.0
click at [0, 113] on div "TẠO ĐƠN HÀNG Yêu cầu xuất hóa đơn điện tử Transit Pickup Surcharge Ids Transit …" at bounding box center [292, 145] width 585 height 290
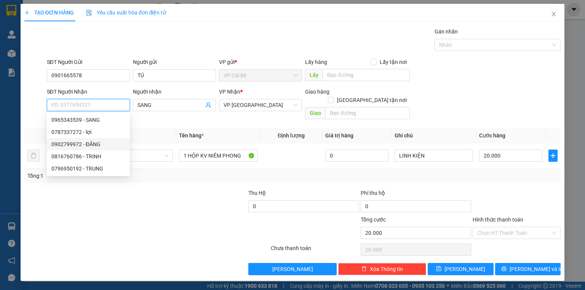
click at [79, 144] on div "0902799972 - ĐĂNG" at bounding box center [88, 144] width 74 height 8
type input "0902799972"
type input "ĐĂNG"
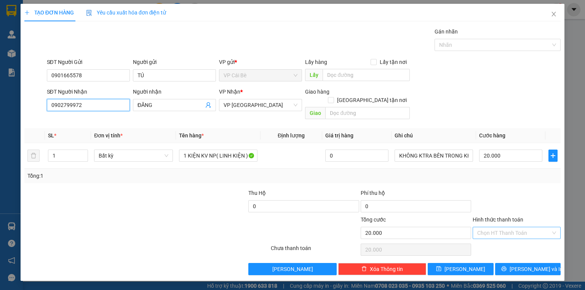
type input "0902799972"
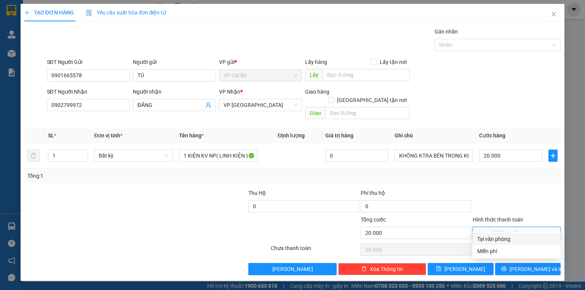
click at [504, 227] on input "Hình thức thanh toán" at bounding box center [514, 232] width 74 height 11
click at [506, 241] on div "Tại văn phòng" at bounding box center [516, 239] width 79 height 8
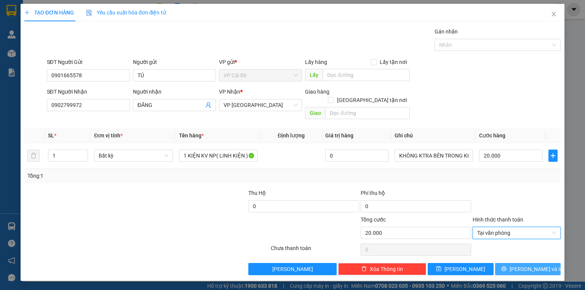
drag, startPoint x: 507, startPoint y: 261, endPoint x: 501, endPoint y: 259, distance: 6.8
click at [506, 263] on button "Lưu và In" at bounding box center [528, 269] width 66 height 12
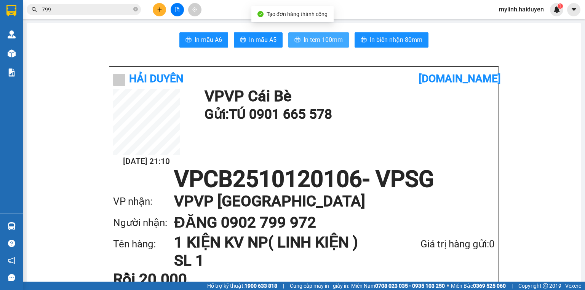
click at [323, 44] on span "In tem 100mm" at bounding box center [323, 40] width 39 height 10
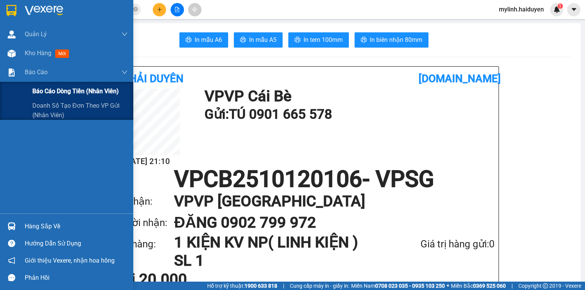
click at [44, 93] on span "Báo cáo dòng tiền (nhân viên)" at bounding box center [75, 91] width 86 height 10
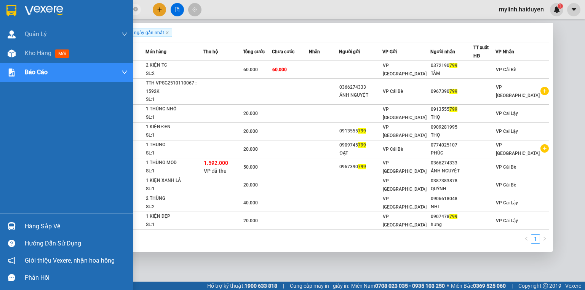
drag, startPoint x: 56, startPoint y: 12, endPoint x: 6, endPoint y: 19, distance: 50.4
click at [6, 19] on section "Kết quả tìm kiếm ( 9 ) Bộ lọc Gửi 3 ngày gần nhất Mã ĐH Trạng thái Món hàng Thu…" at bounding box center [292, 145] width 585 height 290
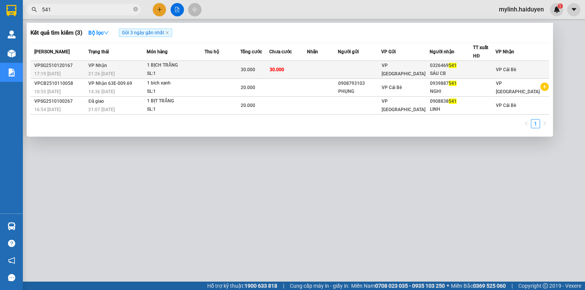
type input "541"
click at [307, 69] on td "30.000" at bounding box center [287, 70] width 37 height 18
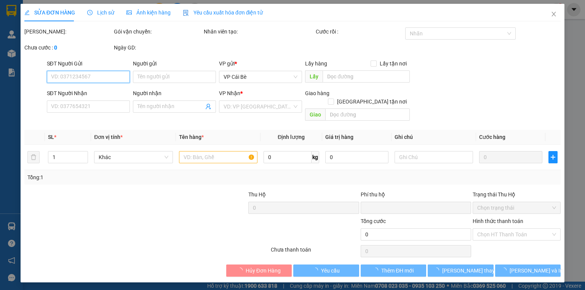
type input "0326469541"
type input "SÁU CB"
type input "0"
type input "30.000"
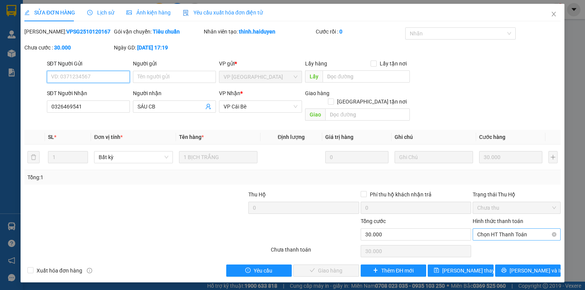
click at [491, 229] on span "Chọn HT Thanh Toán" at bounding box center [516, 234] width 79 height 11
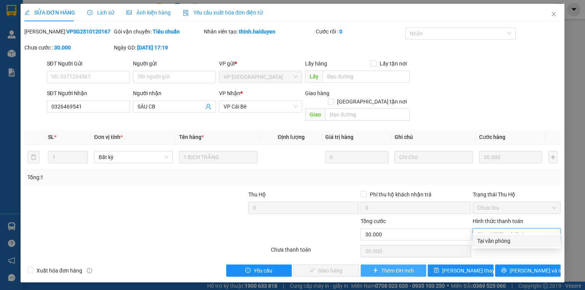
drag, startPoint x: 491, startPoint y: 239, endPoint x: 388, endPoint y: 258, distance: 104.2
click at [489, 240] on div "Tại văn phòng" at bounding box center [516, 241] width 79 height 8
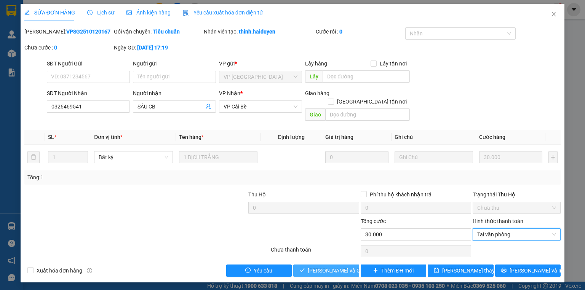
drag, startPoint x: 341, startPoint y: 261, endPoint x: 344, endPoint y: 256, distance: 5.5
click at [342, 267] on span "Lưu và Giao hàng" at bounding box center [344, 271] width 73 height 8
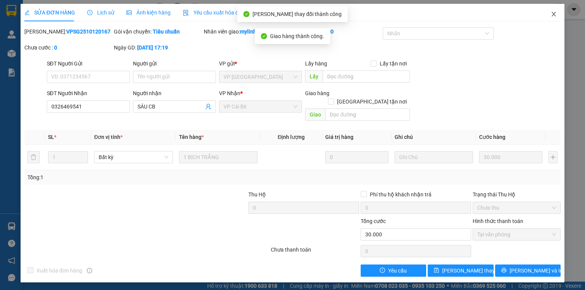
click at [552, 13] on icon "close" at bounding box center [554, 14] width 4 height 5
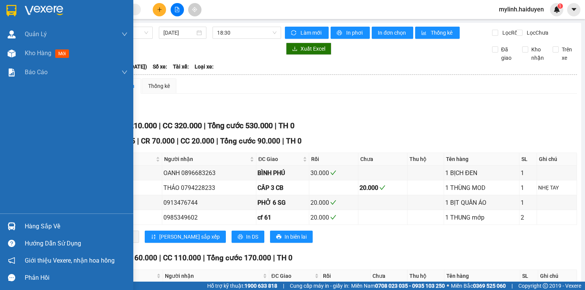
scroll to position [405, 0]
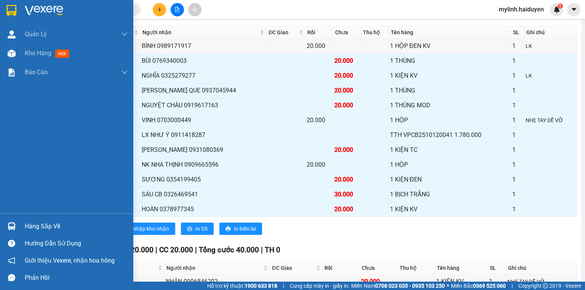
click at [11, 233] on div "Hàng sắp về" at bounding box center [66, 226] width 133 height 17
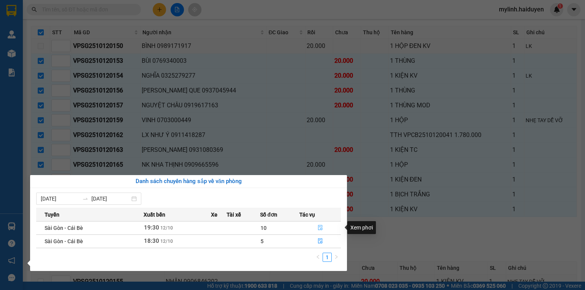
click at [320, 227] on icon "file-done" at bounding box center [320, 227] width 5 height 5
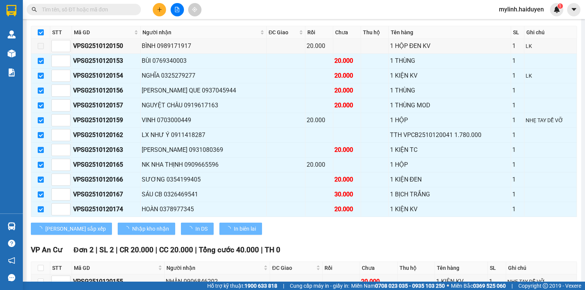
checkbox input "false"
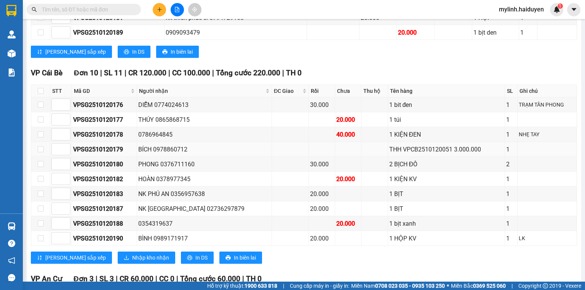
scroll to position [247, 0]
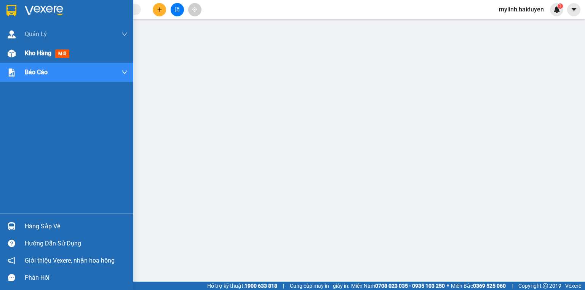
click at [11, 52] on img at bounding box center [12, 54] width 8 height 8
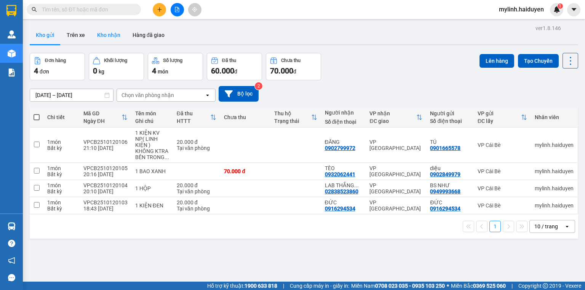
click at [111, 34] on button "Kho nhận" at bounding box center [108, 35] width 35 height 18
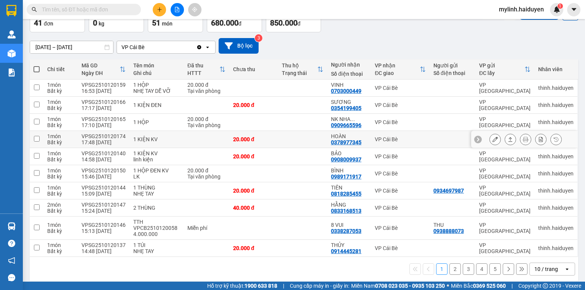
scroll to position [53, 0]
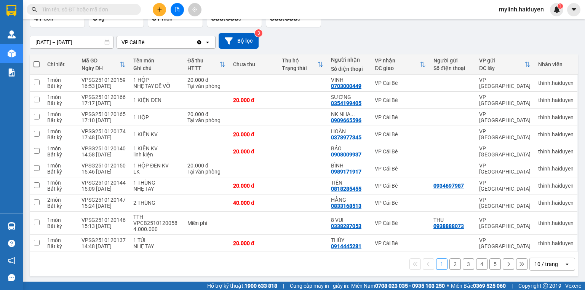
click at [451, 261] on button "2" at bounding box center [455, 264] width 11 height 11
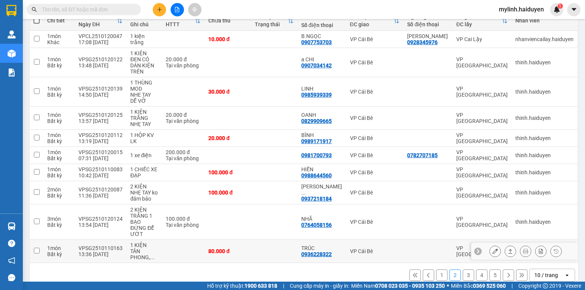
scroll to position [102, 0]
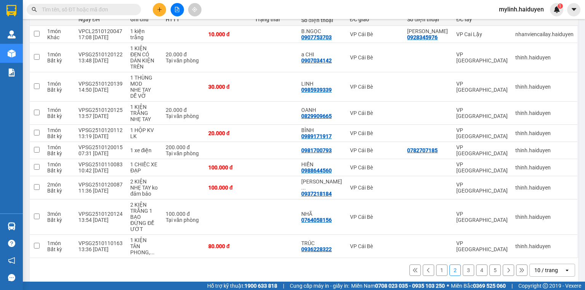
click at [125, 11] on input "text" at bounding box center [87, 9] width 90 height 8
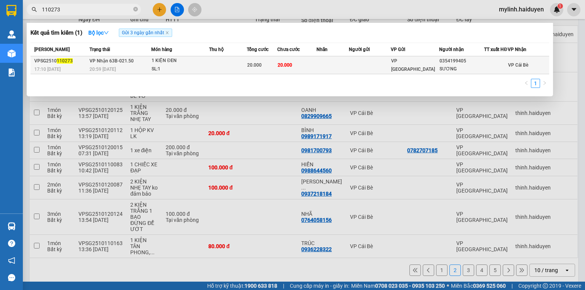
type input "110273"
click at [331, 70] on td at bounding box center [333, 65] width 32 height 18
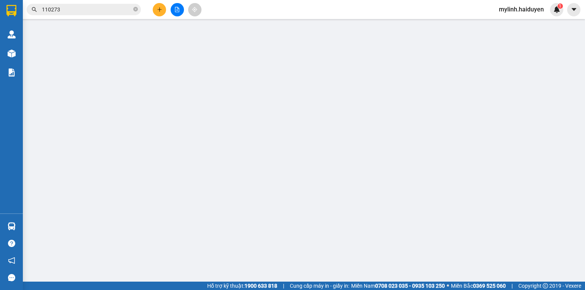
type input "0354199405"
type input "SƯƠNG"
type input "0"
type input "20.000"
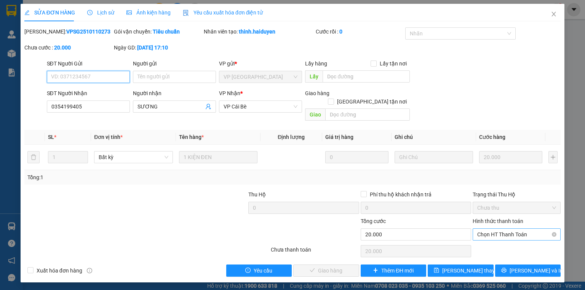
click at [488, 229] on span "Chọn HT Thanh Toán" at bounding box center [516, 234] width 79 height 11
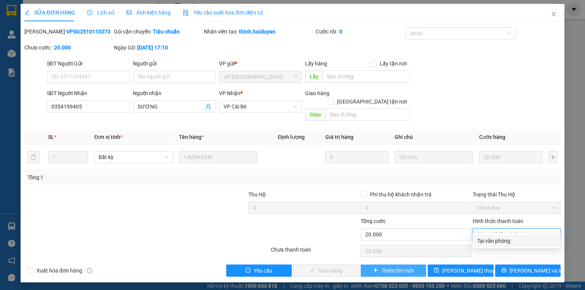
drag, startPoint x: 491, startPoint y: 236, endPoint x: 415, endPoint y: 258, distance: 79.3
click at [490, 237] on div "Tại văn phòng" at bounding box center [517, 241] width 88 height 12
type input "0"
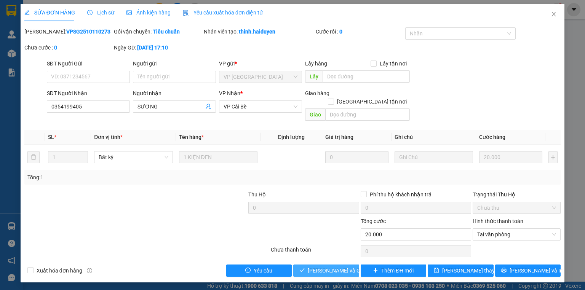
click at [346, 267] on span "Lưu và Giao hàng" at bounding box center [344, 271] width 73 height 8
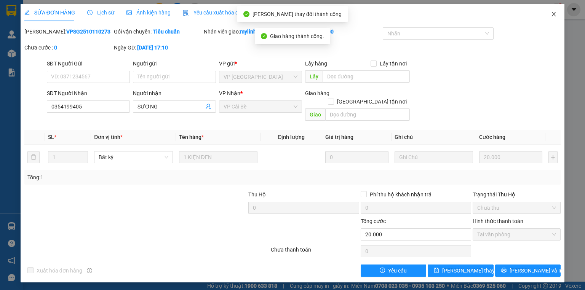
click at [558, 11] on span "Close" at bounding box center [553, 14] width 21 height 21
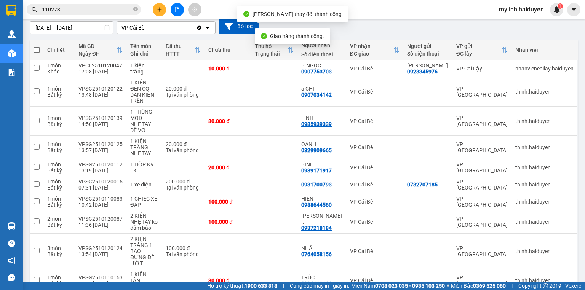
scroll to position [91, 0]
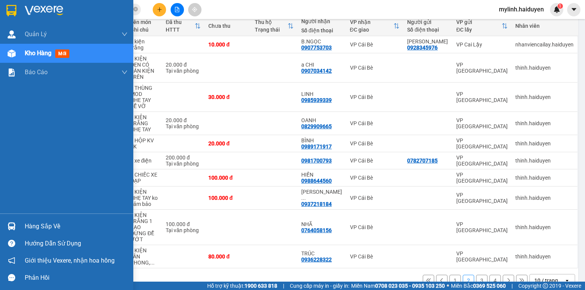
click at [8, 51] on img at bounding box center [12, 54] width 8 height 8
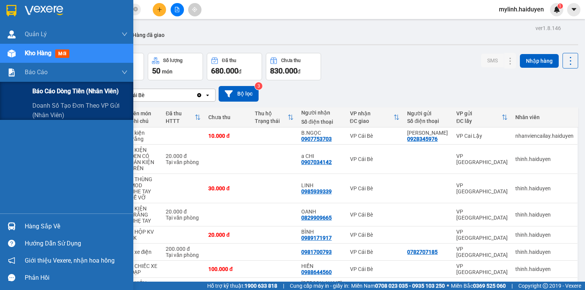
click at [55, 93] on span "Báo cáo dòng tiền (nhân viên)" at bounding box center [75, 91] width 86 height 10
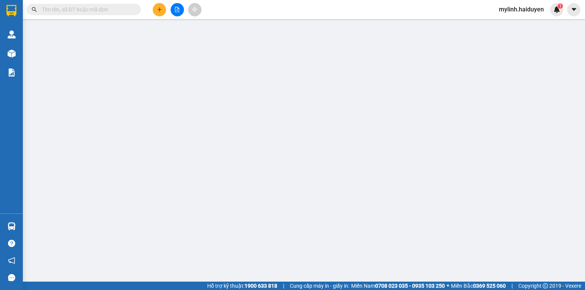
scroll to position [87, 0]
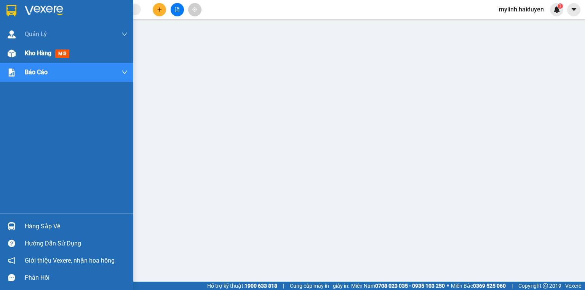
click at [12, 51] on img at bounding box center [12, 54] width 8 height 8
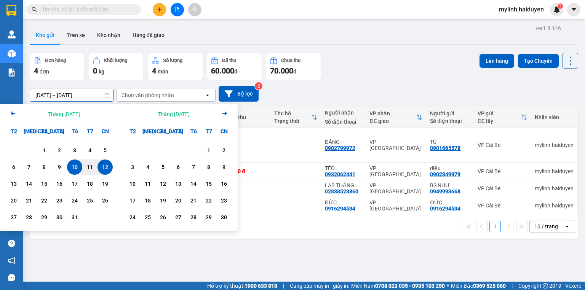
click at [46, 93] on input "[DATE] – [DATE]" at bounding box center [71, 95] width 83 height 12
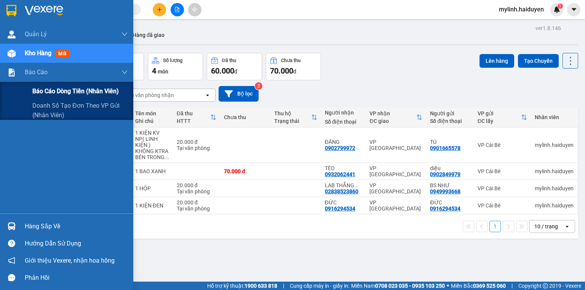
click at [47, 91] on span "Báo cáo dòng tiền (nhân viên)" at bounding box center [75, 91] width 86 height 10
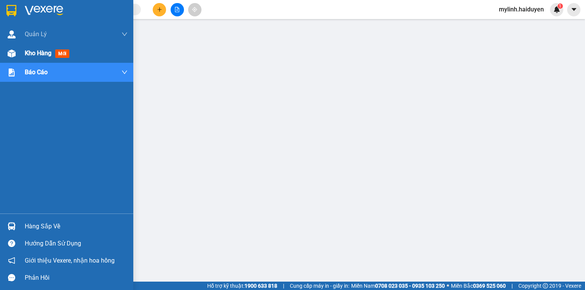
click at [9, 53] on img at bounding box center [12, 54] width 8 height 8
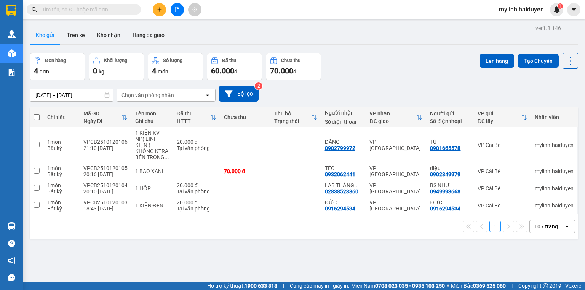
click at [180, 10] on button at bounding box center [177, 9] width 13 height 13
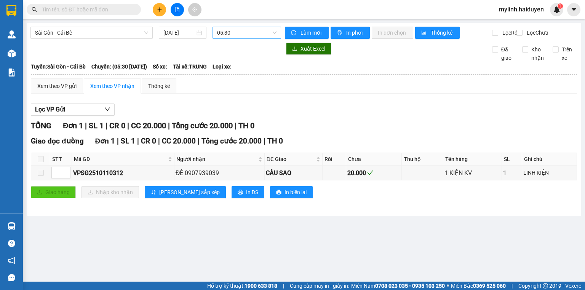
click at [231, 33] on span "05:30" at bounding box center [247, 32] width 60 height 11
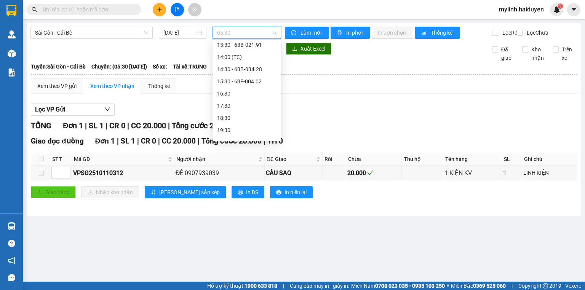
scroll to position [146, 0]
click at [233, 122] on div "19:30" at bounding box center [246, 121] width 59 height 8
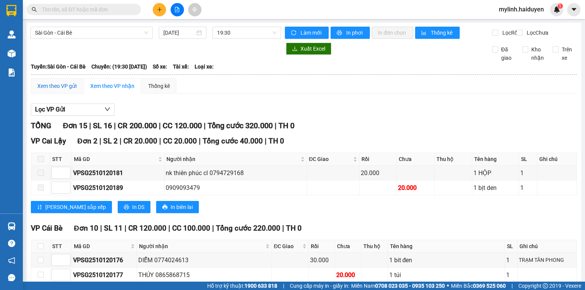
click at [47, 90] on div "Xem theo VP gửi" at bounding box center [56, 86] width 39 height 8
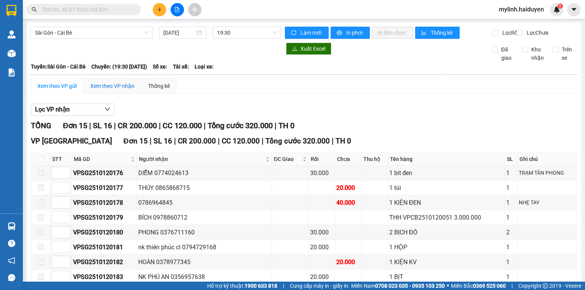
click at [107, 90] on div "Xem theo VP nhận" at bounding box center [112, 86] width 44 height 8
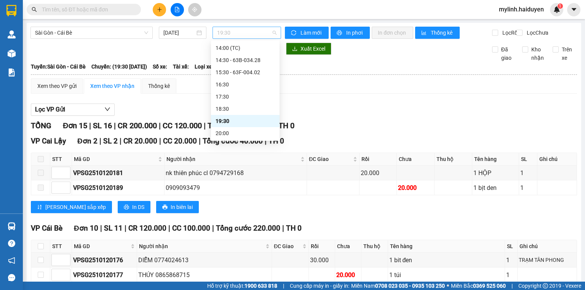
click at [224, 31] on span "19:30" at bounding box center [247, 32] width 60 height 11
click at [230, 131] on div "20:00" at bounding box center [245, 133] width 59 height 8
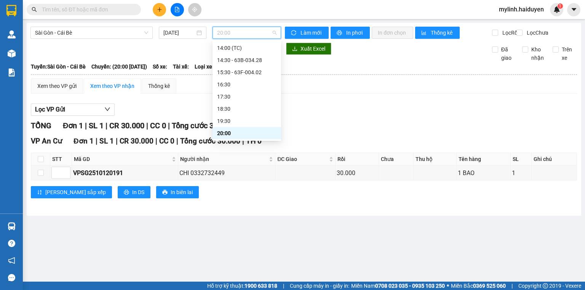
click at [227, 37] on span "20:00" at bounding box center [247, 32] width 60 height 11
click at [229, 107] on div "18:30" at bounding box center [246, 109] width 59 height 8
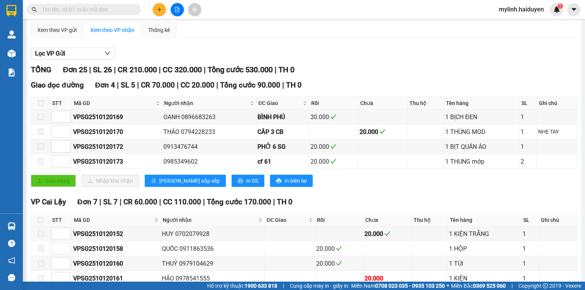
scroll to position [61, 0]
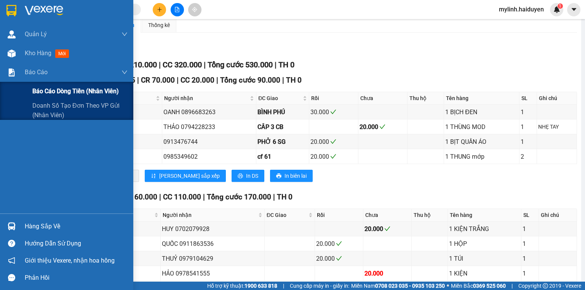
click at [44, 90] on span "Báo cáo dòng tiền (nhân viên)" at bounding box center [75, 91] width 86 height 10
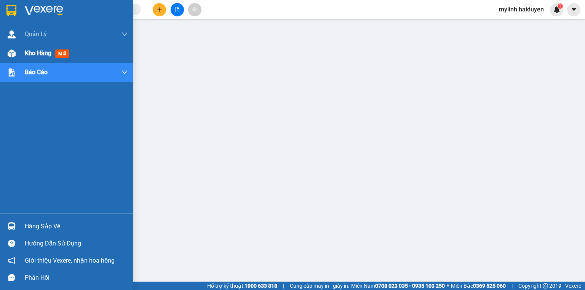
click at [11, 56] on img at bounding box center [12, 54] width 8 height 8
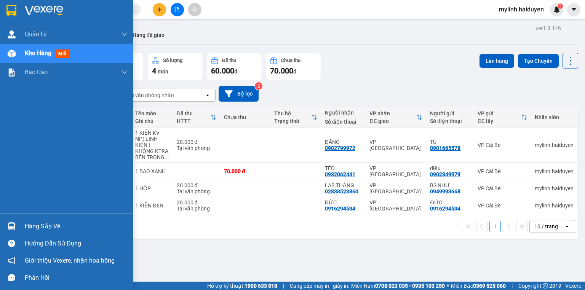
drag, startPoint x: 47, startPoint y: 225, endPoint x: 59, endPoint y: 224, distance: 11.8
click at [49, 225] on div "Hàng sắp về" at bounding box center [76, 226] width 103 height 11
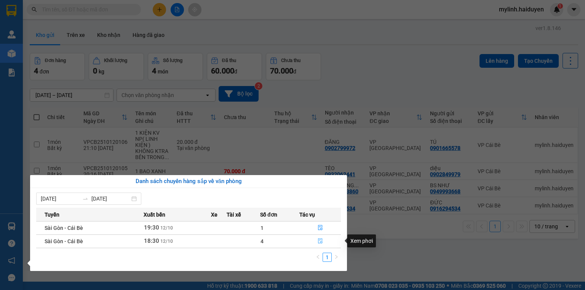
click at [320, 242] on icon "file-done" at bounding box center [320, 241] width 5 height 5
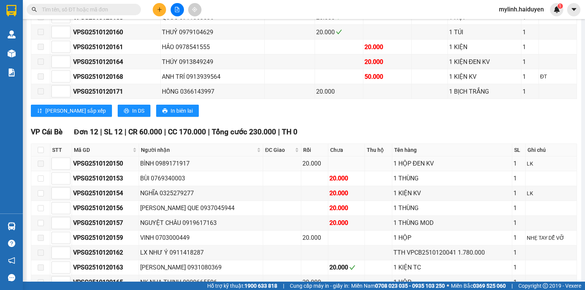
scroll to position [335, 0]
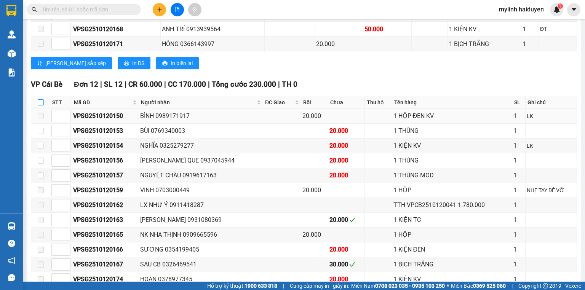
drag, startPoint x: 40, startPoint y: 106, endPoint x: 73, endPoint y: 117, distance: 35.2
click at [40, 106] on input "checkbox" at bounding box center [41, 102] width 6 height 6
checkbox input "true"
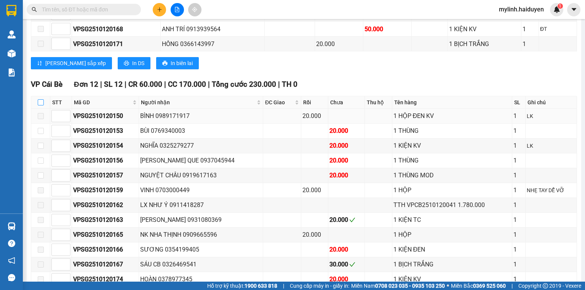
checkbox input "true"
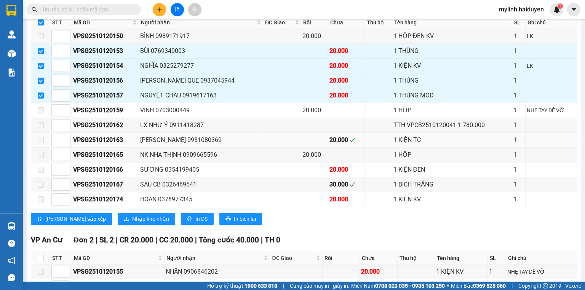
scroll to position [405, 0]
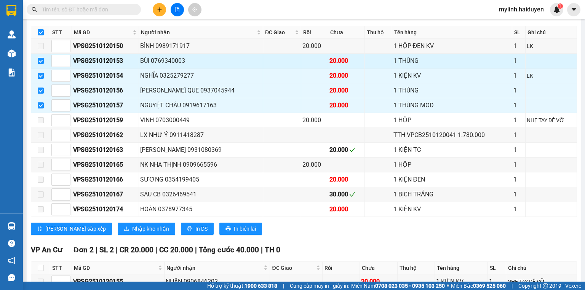
drag, startPoint x: 585, startPoint y: 115, endPoint x: 108, endPoint y: 60, distance: 479.8
click at [108, 60] on div "VPSG2510120153" at bounding box center [105, 61] width 64 height 10
copy div "VPSG2510120153"
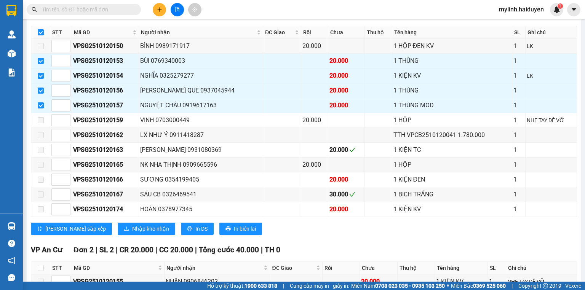
drag, startPoint x: 125, startPoint y: 8, endPoint x: 124, endPoint y: 12, distance: 3.9
click at [125, 8] on input "text" at bounding box center [87, 9] width 90 height 8
paste input "VPSG2510120153"
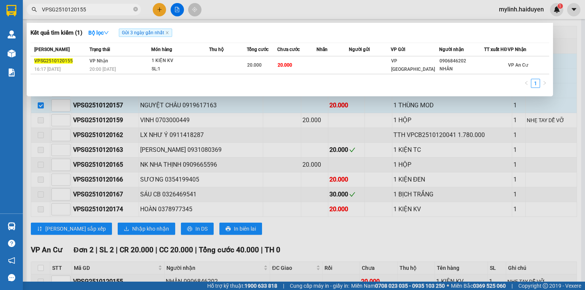
type input "VPSG2510120155"
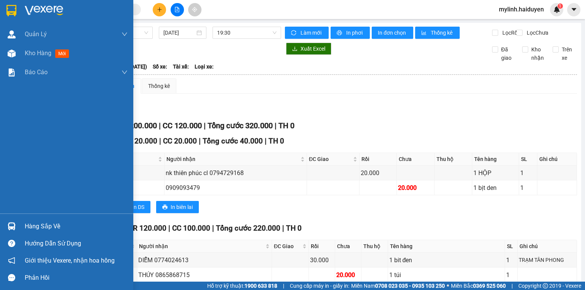
scroll to position [247, 0]
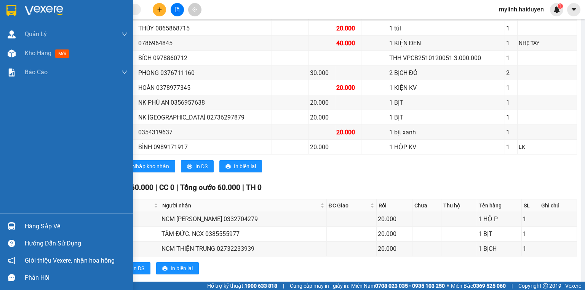
click at [47, 223] on div "Hàng sắp về" at bounding box center [76, 226] width 103 height 11
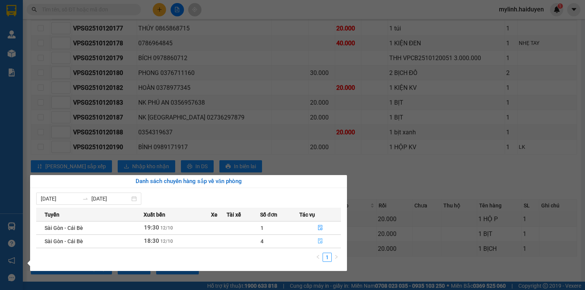
click at [320, 237] on button "button" at bounding box center [320, 241] width 41 height 12
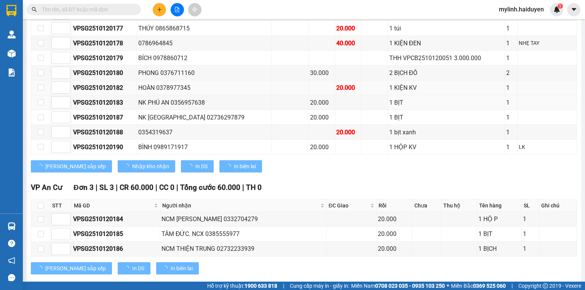
checkbox input "true"
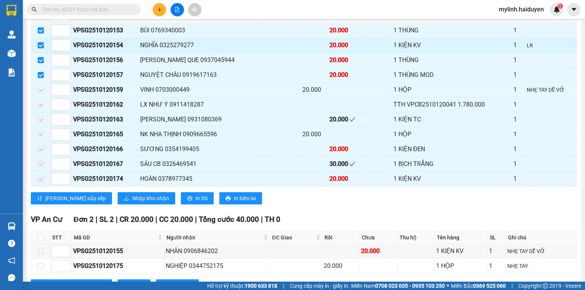
scroll to position [375, 0]
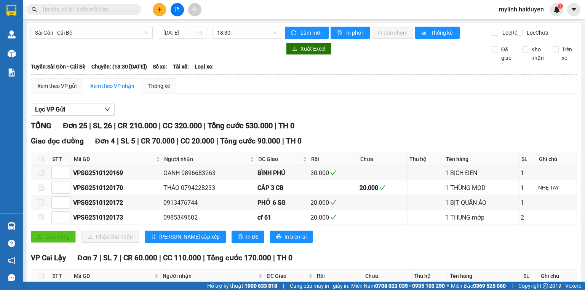
click at [49, 223] on td at bounding box center [40, 217] width 19 height 15
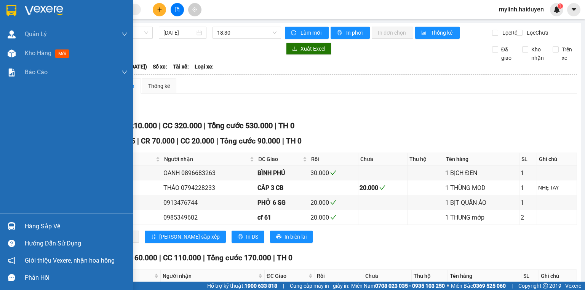
drag, startPoint x: 24, startPoint y: 221, endPoint x: 200, endPoint y: 223, distance: 175.3
click at [25, 221] on div "Hàng sắp về" at bounding box center [66, 226] width 133 height 17
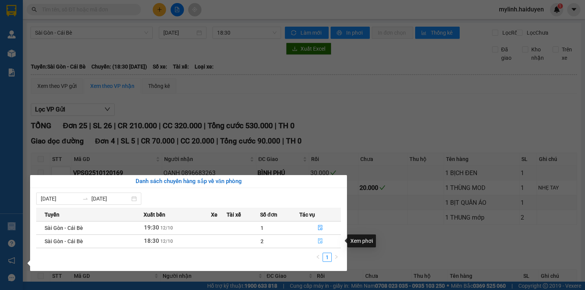
click at [315, 242] on button "button" at bounding box center [320, 241] width 41 height 12
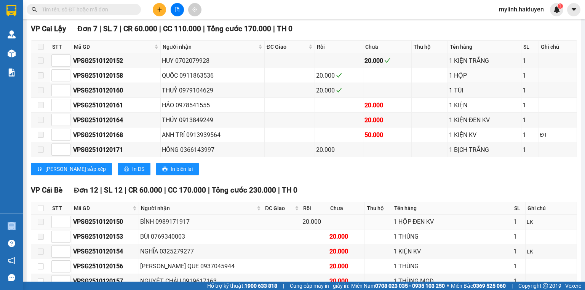
scroll to position [335, 0]
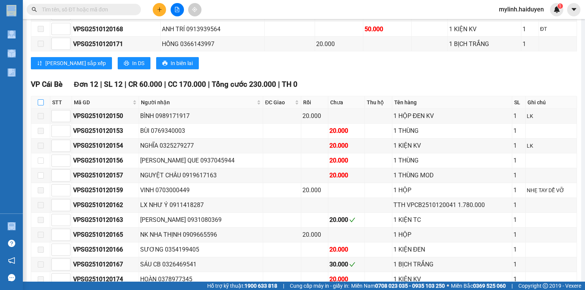
click at [38, 104] on input "checkbox" at bounding box center [41, 102] width 6 height 6
checkbox input "true"
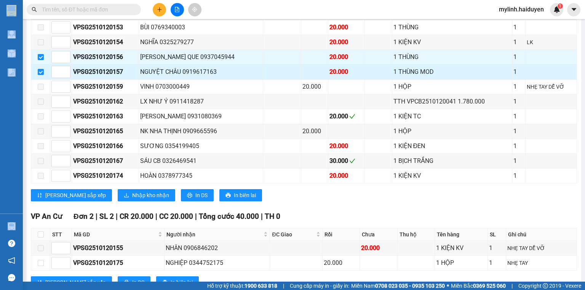
scroll to position [457, 0]
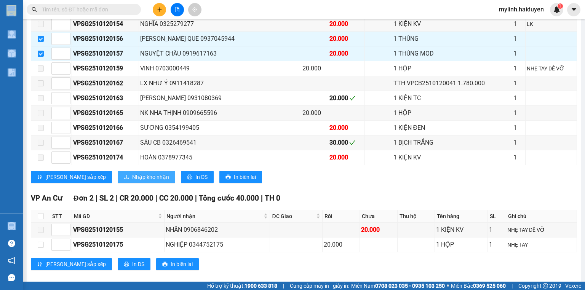
click at [137, 180] on button "Nhập kho nhận" at bounding box center [147, 177] width 58 height 12
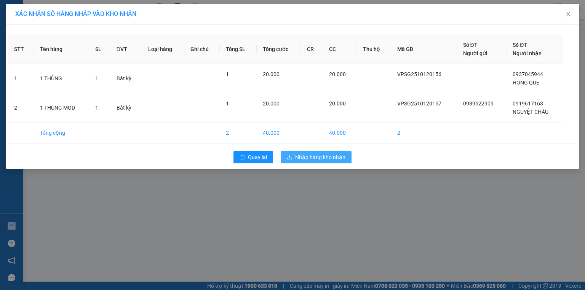
click at [297, 156] on span "Nhập hàng kho nhận" at bounding box center [320, 157] width 50 height 8
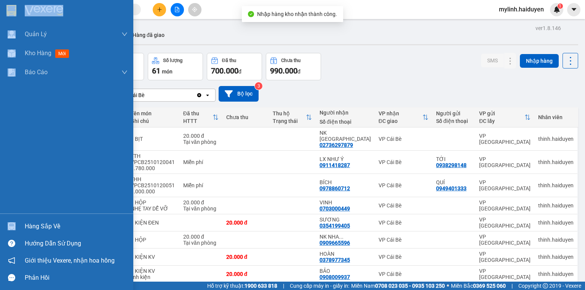
click at [36, 223] on div "Hàng sắp về" at bounding box center [76, 226] width 103 height 11
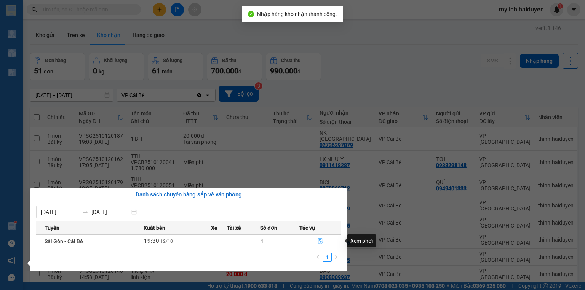
click at [318, 239] on icon "file-done" at bounding box center [320, 241] width 5 height 5
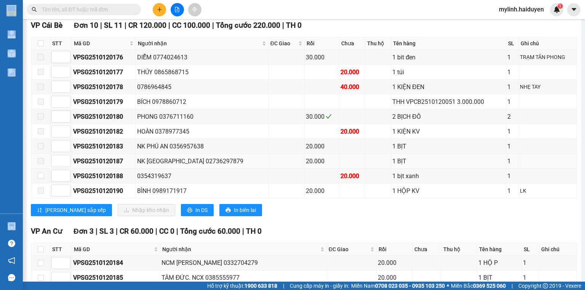
scroll to position [202, 0]
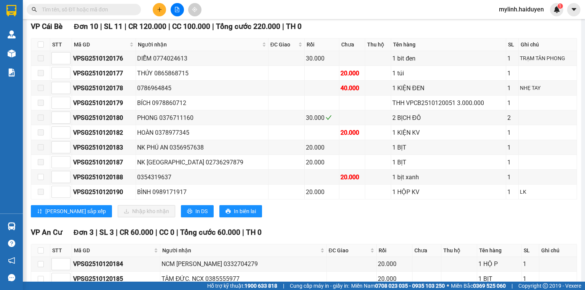
click at [37, 49] on th at bounding box center [40, 44] width 19 height 13
click at [39, 48] on input "checkbox" at bounding box center [41, 45] width 6 height 6
checkbox input "true"
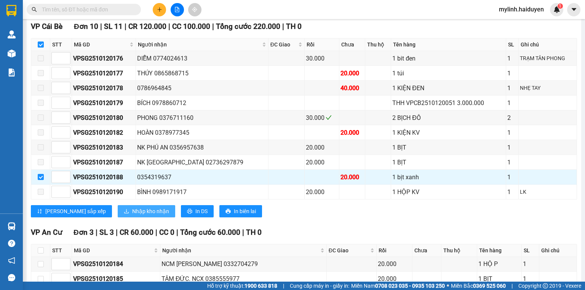
click at [135, 214] on span "Nhập kho nhận" at bounding box center [150, 211] width 37 height 8
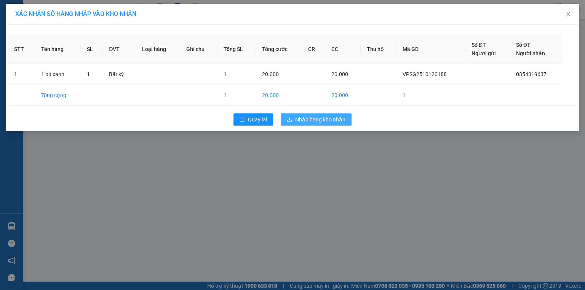
click at [319, 119] on span "Nhập hàng kho nhận" at bounding box center [320, 119] width 50 height 8
